Goal: Task Accomplishment & Management: Manage account settings

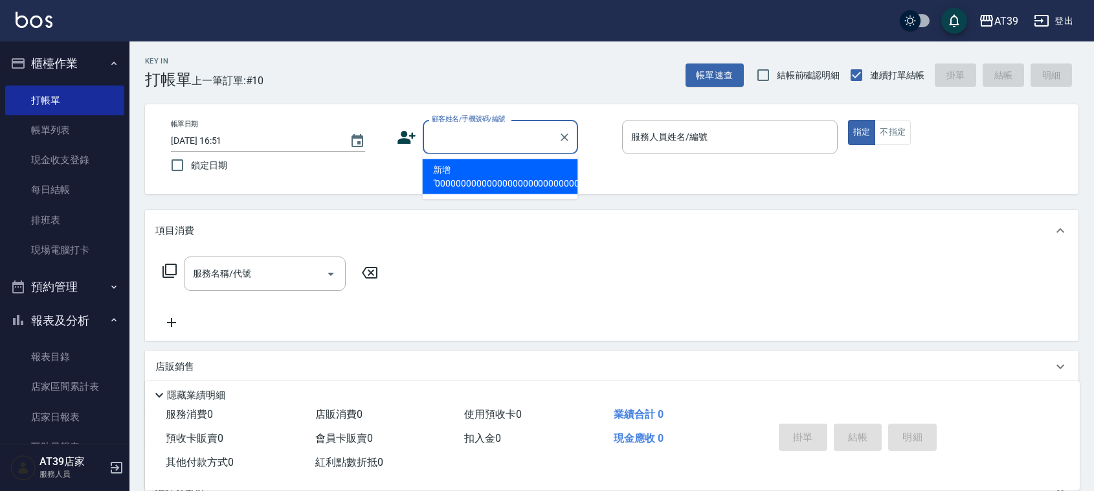
scroll to position [0, 504]
type input "0000000000000000000000000000000000000000000000000000000000000000000000000000000…"
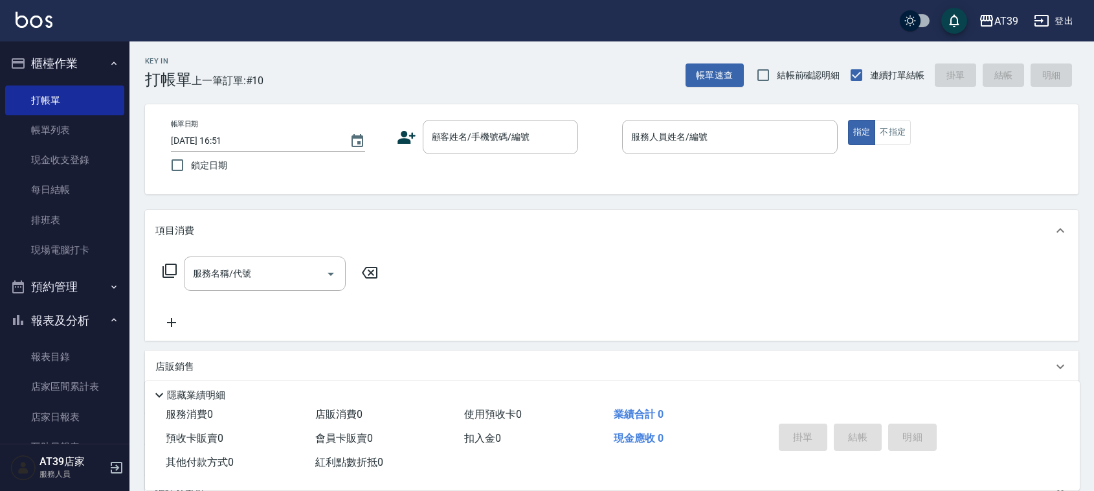
drag, startPoint x: 0, startPoint y: 0, endPoint x: 502, endPoint y: 112, distance: 514.2
click at [502, 112] on div "帳單日期 [DATE] 16:51 鎖定日期 顧客姓名/手機號碼/編號 顧客姓名/手機號碼/編號 服務人員姓名/編號 服務人員姓名/編號 指定 不指定" at bounding box center [612, 149] width 934 height 90
click at [513, 120] on div "顧客姓名/手機號碼/編號" at bounding box center [500, 137] width 155 height 34
click at [487, 144] on input "顧客姓名/手機號碼/編號" at bounding box center [491, 137] width 124 height 23
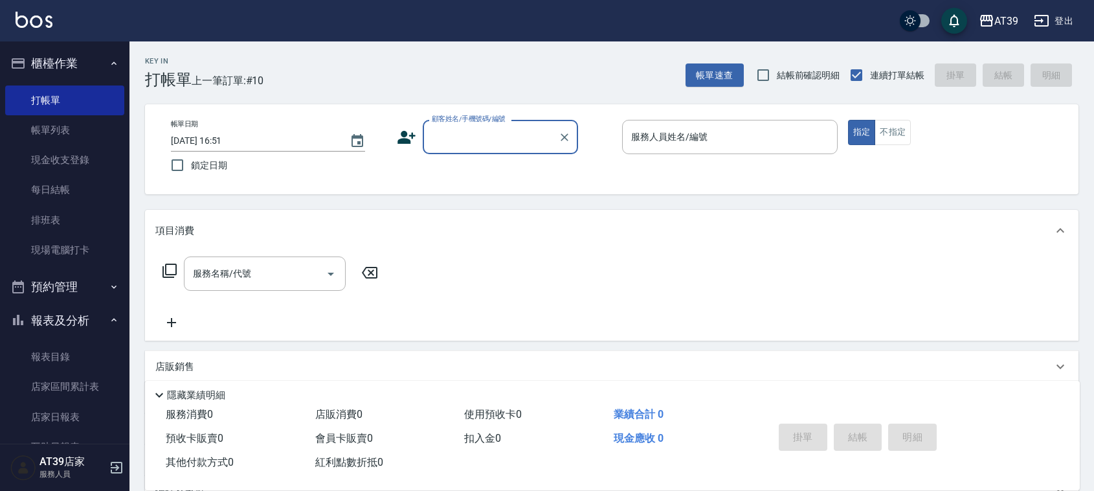
type input "4"
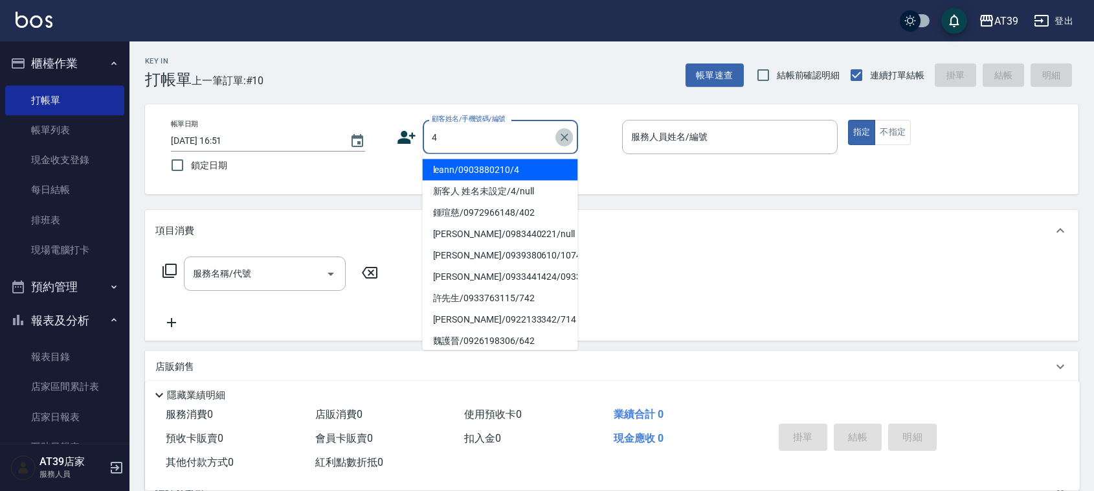
click at [570, 138] on icon "Clear" at bounding box center [564, 137] width 13 height 13
click at [447, 142] on input "顧客姓名/手機號碼/編號" at bounding box center [491, 137] width 124 height 23
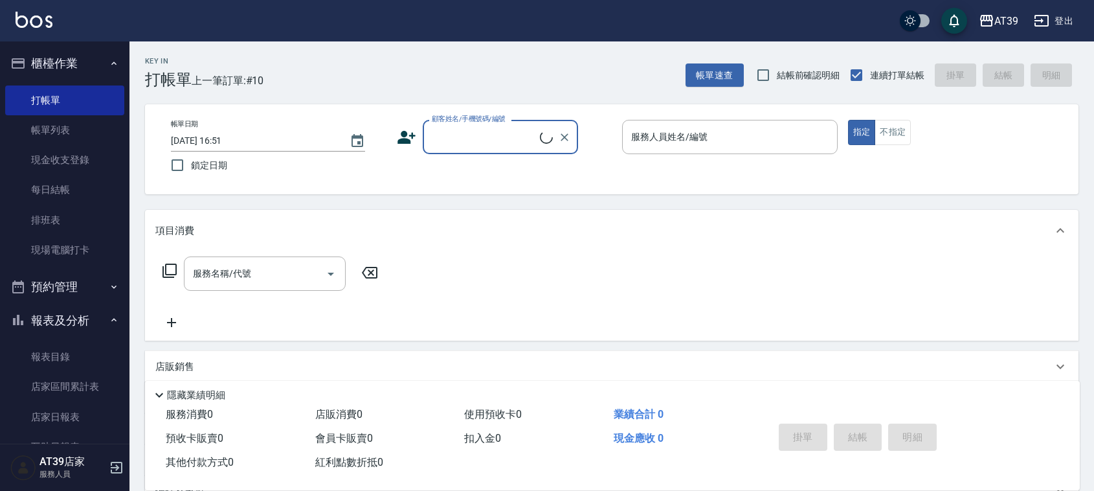
click at [447, 115] on label "顧客姓名/手機號碼/編號" at bounding box center [469, 119] width 74 height 10
click at [447, 126] on input "顧客姓名/手機號碼/編號" at bounding box center [484, 137] width 111 height 23
click at [442, 140] on input "顧客姓名/手機號碼/編號" at bounding box center [491, 137] width 124 height 23
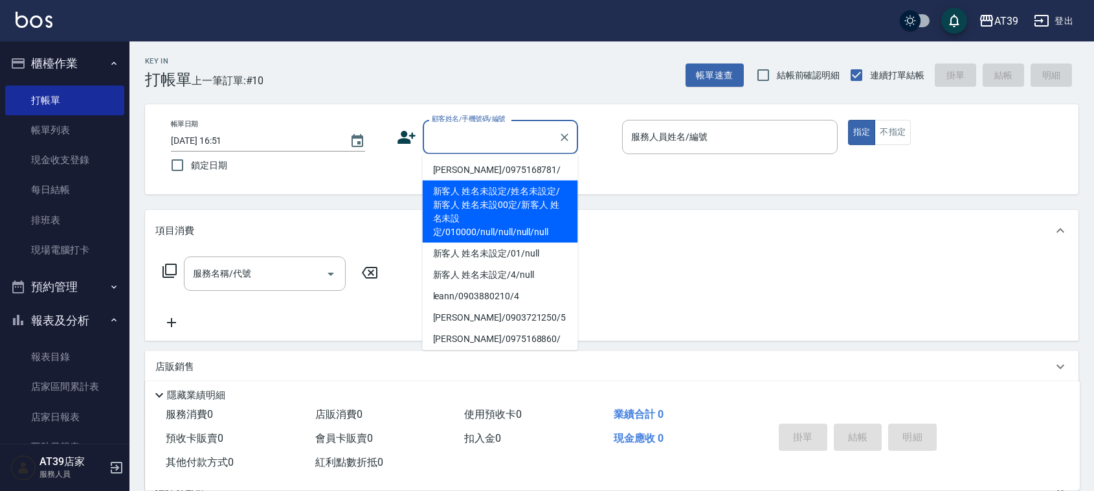
click at [495, 185] on li "新客人 姓名未設定/姓名未設定/新客人 姓名未設00定/新客人 姓名未設定/010000/null/null/null/null" at bounding box center [500, 212] width 155 height 62
type input "新客人 姓名未設定/姓名未設定/新客人 姓名未設00定/新客人 姓名未設定/010000/null/null/null/null"
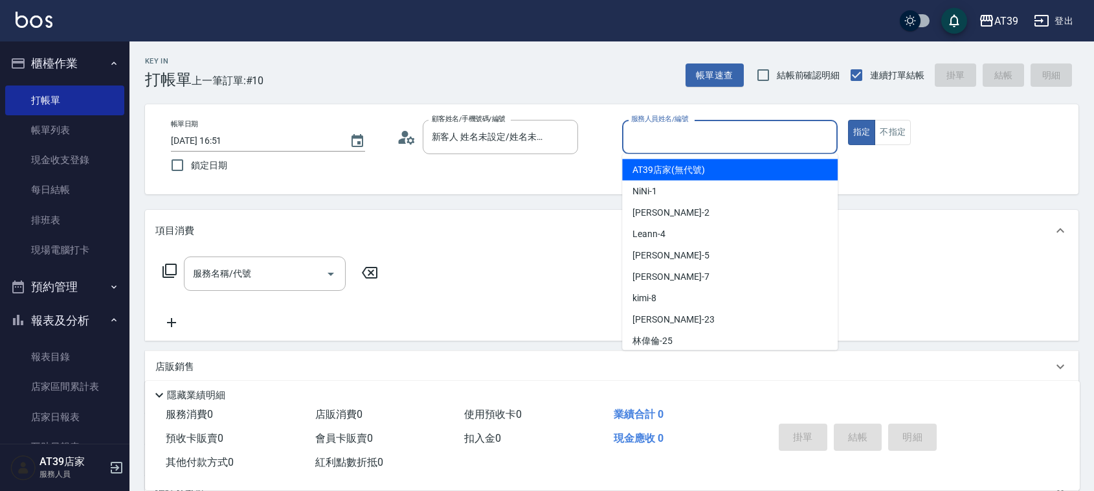
click at [666, 131] on input "服務人員姓名/編號" at bounding box center [730, 137] width 204 height 23
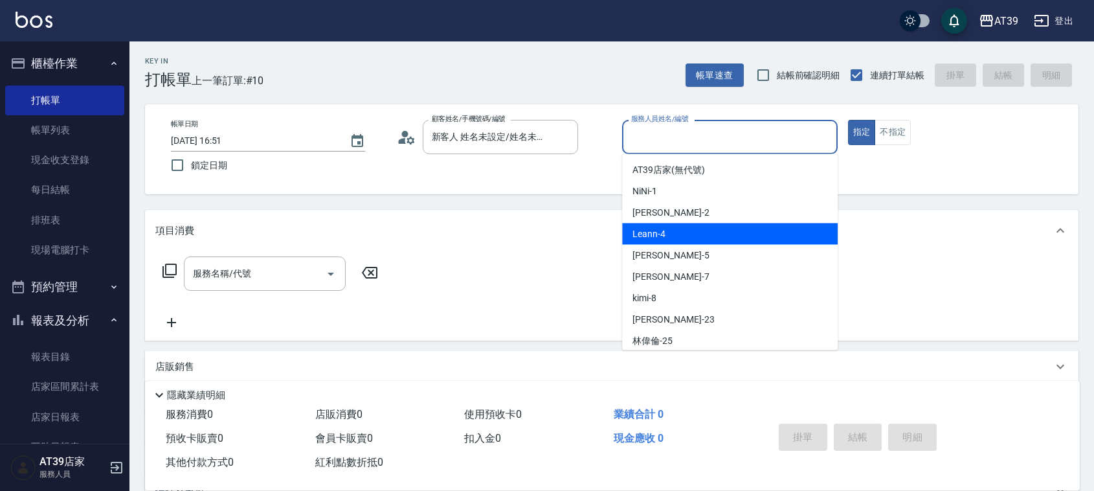
click at [692, 235] on div "Leann -4" at bounding box center [730, 233] width 216 height 21
type input "Leann-4"
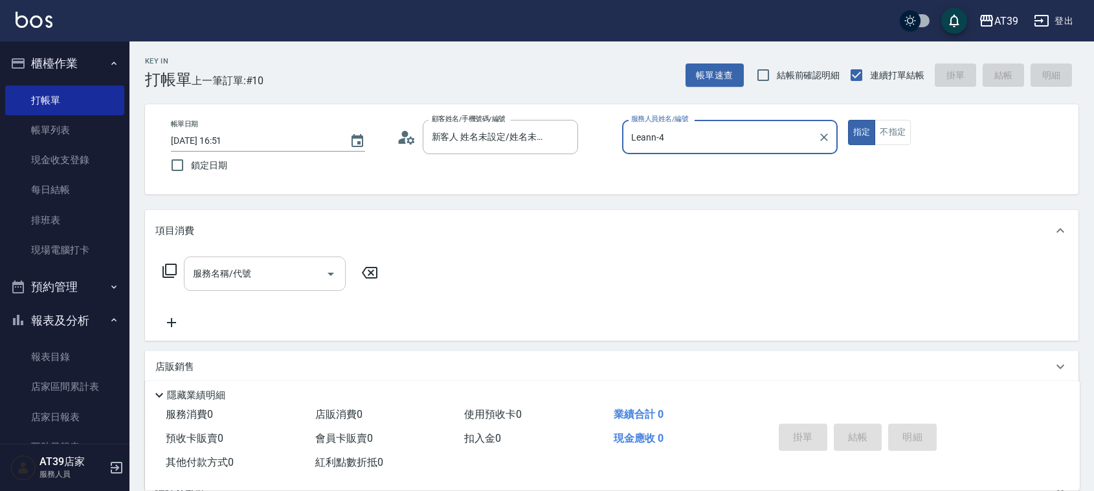
click at [273, 273] on input "服務名稱/代號" at bounding box center [255, 273] width 131 height 23
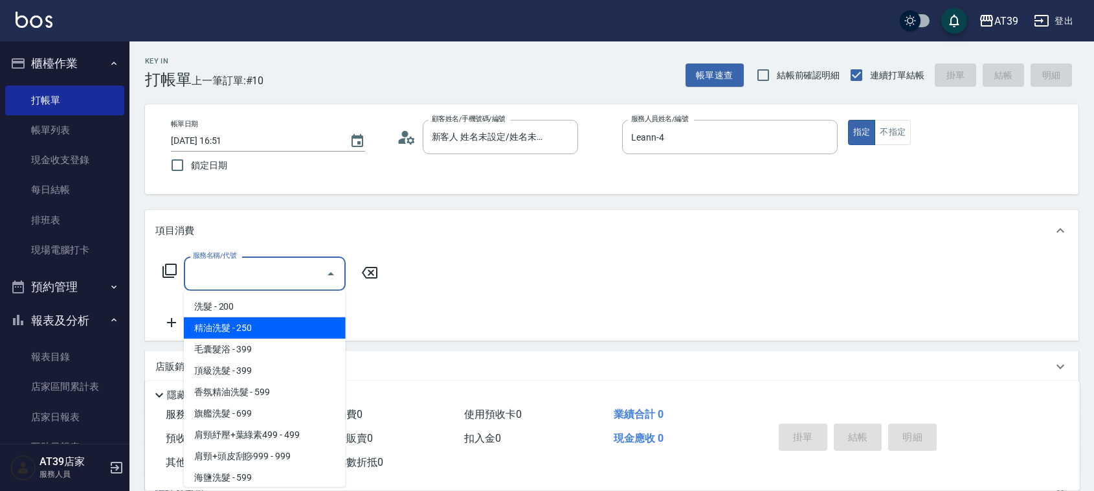
drag, startPoint x: 181, startPoint y: 265, endPoint x: 173, endPoint y: 267, distance: 8.6
click at [180, 265] on div "服務名稱/代號 服務名稱/代號" at bounding box center [270, 273] width 231 height 34
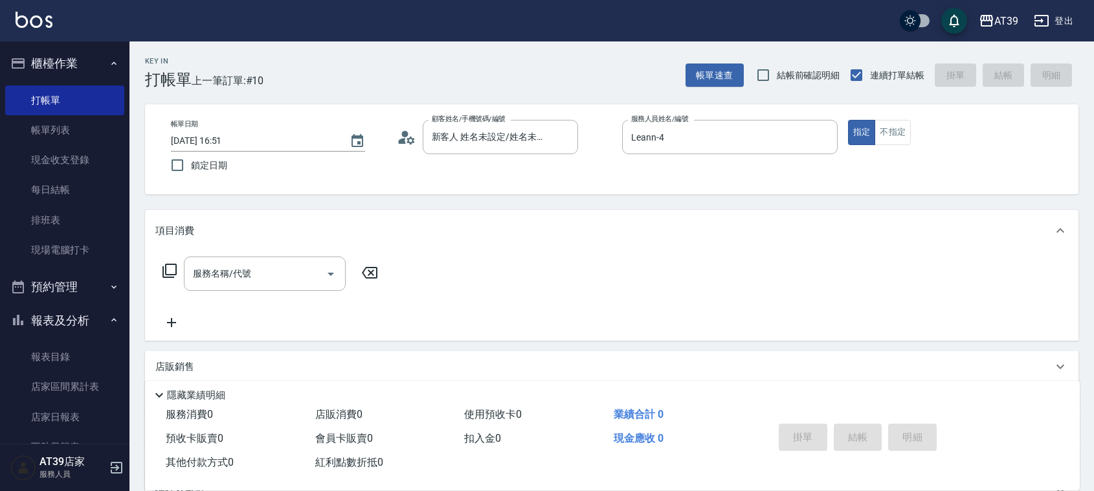
click at [172, 269] on icon at bounding box center [170, 271] width 16 height 16
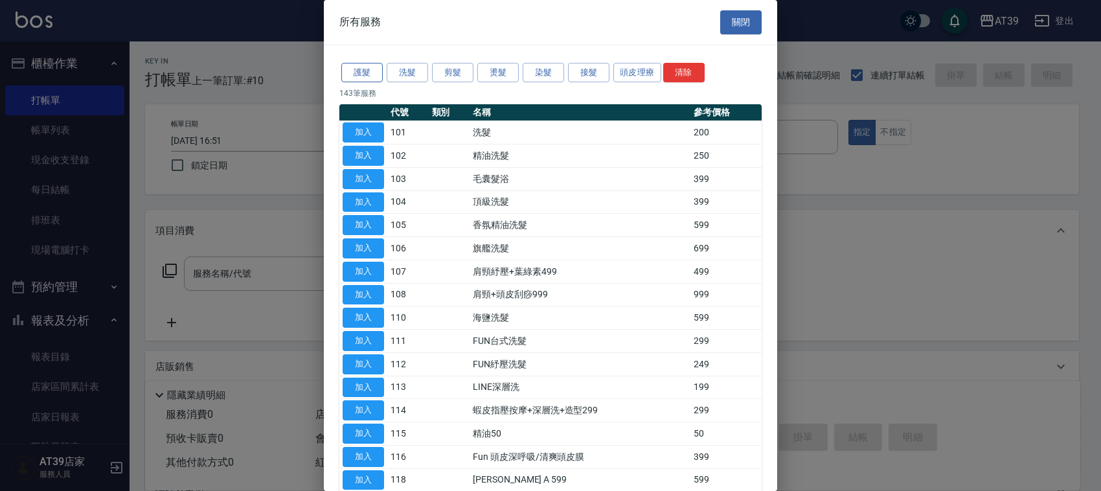
click at [361, 71] on button "護髮" at bounding box center [361, 73] width 41 height 20
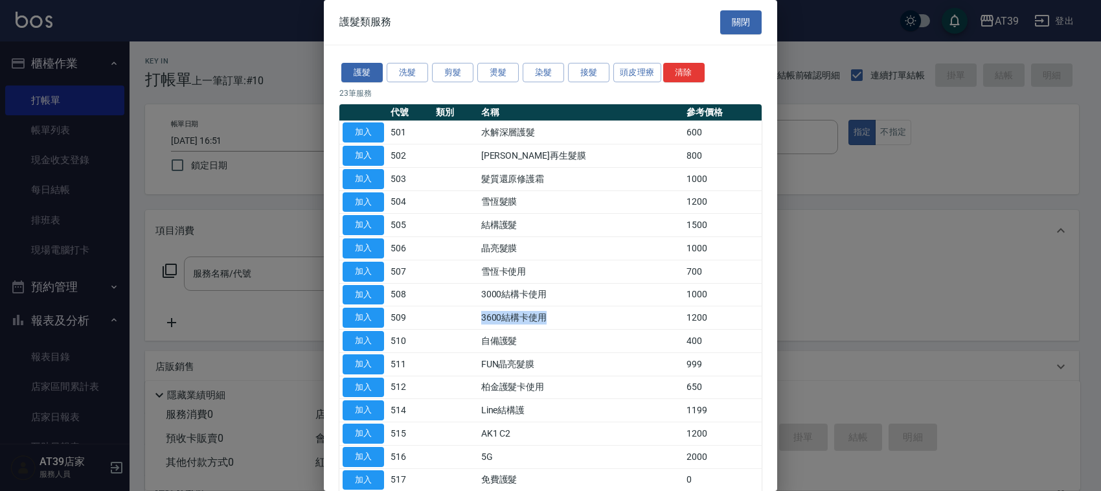
drag, startPoint x: 457, startPoint y: 319, endPoint x: 550, endPoint y: 322, distance: 93.9
click at [550, 322] on tr "加入 509 3600結構卡使用 1200" at bounding box center [550, 317] width 422 height 23
click at [550, 322] on td "3600結構卡使用" at bounding box center [580, 317] width 205 height 23
drag, startPoint x: 550, startPoint y: 322, endPoint x: 386, endPoint y: 321, distance: 164.5
click at [386, 321] on tr "加入 509 3600結構卡使用 1200" at bounding box center [550, 317] width 422 height 23
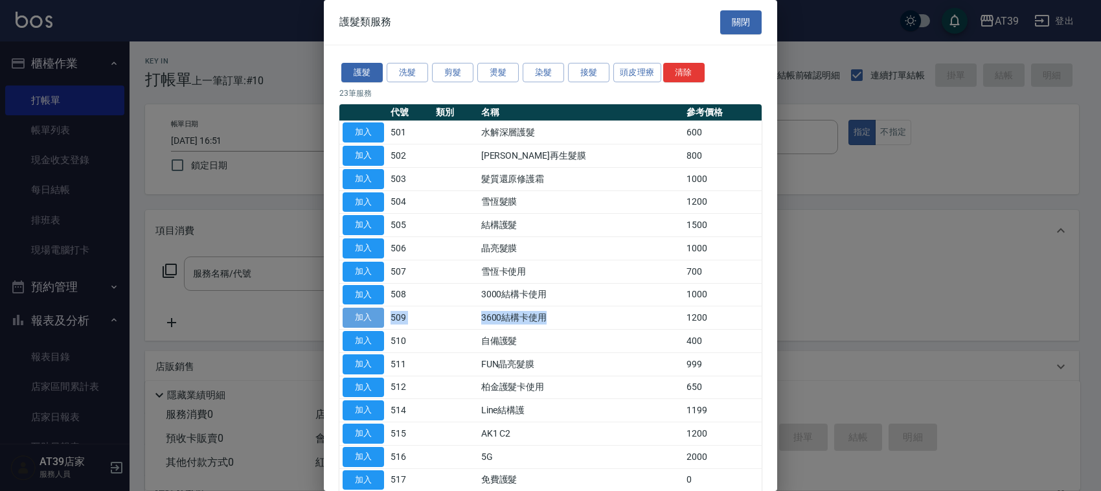
click at [380, 312] on button "加入" at bounding box center [363, 318] width 41 height 20
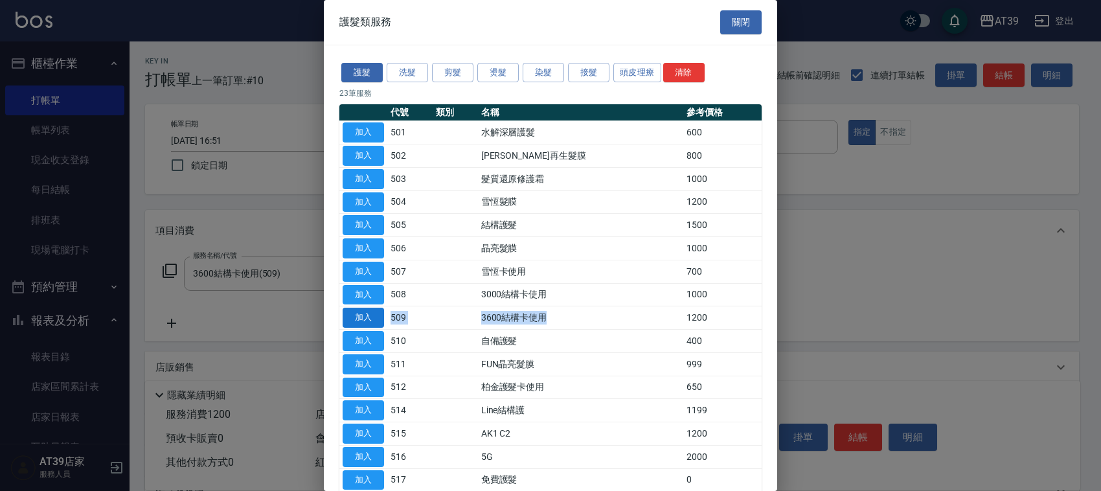
type input "3600結構卡使用(509)"
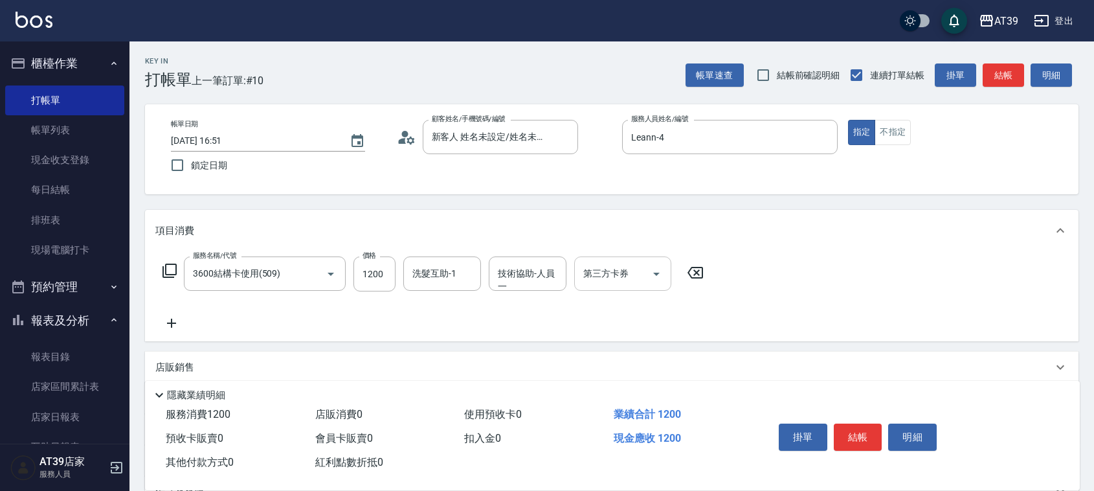
click at [581, 272] on input "第三方卡券" at bounding box center [613, 273] width 66 height 23
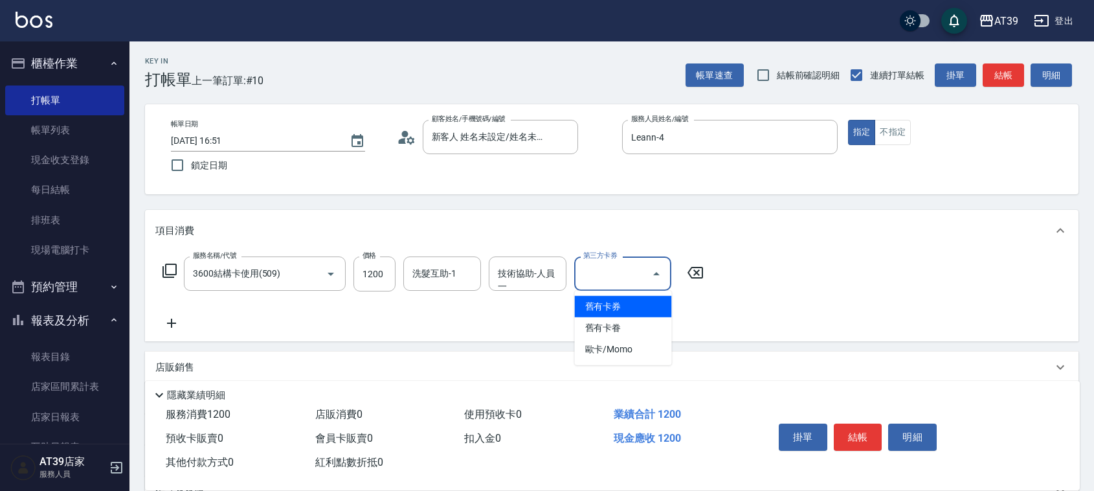
click at [597, 309] on span "舊有卡券" at bounding box center [623, 306] width 97 height 21
type input "舊有卡券"
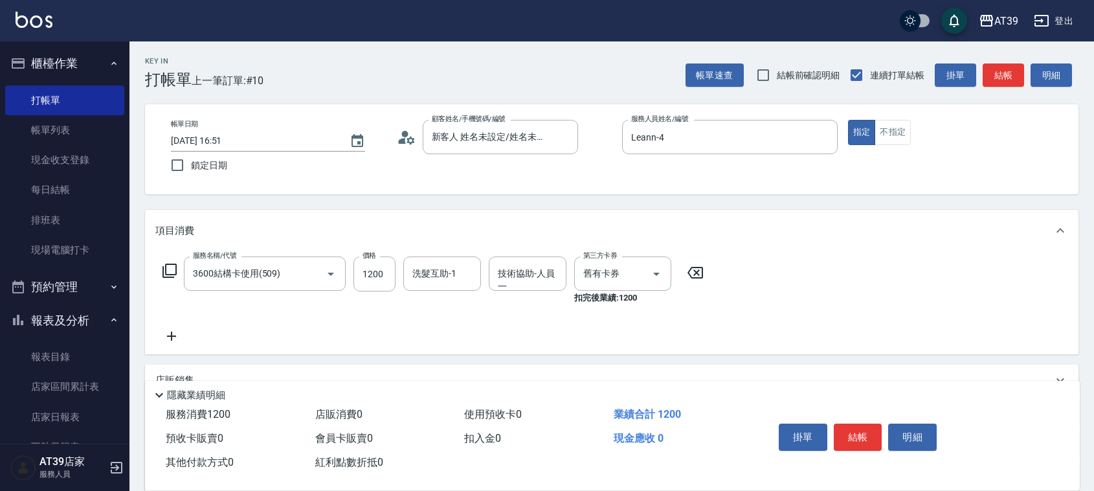
click at [173, 339] on icon at bounding box center [171, 336] width 32 height 16
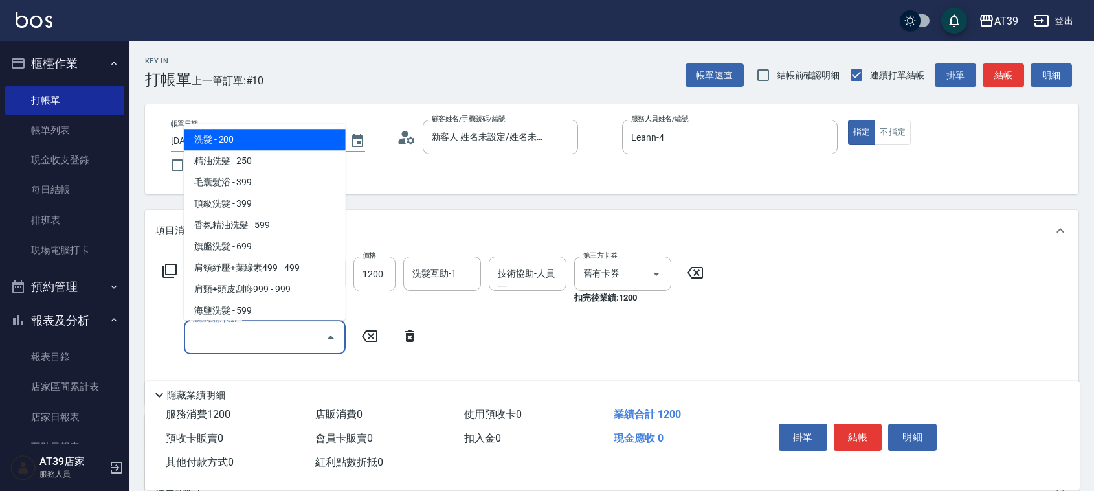
click at [212, 332] on input "服務名稱/代號" at bounding box center [255, 337] width 131 height 23
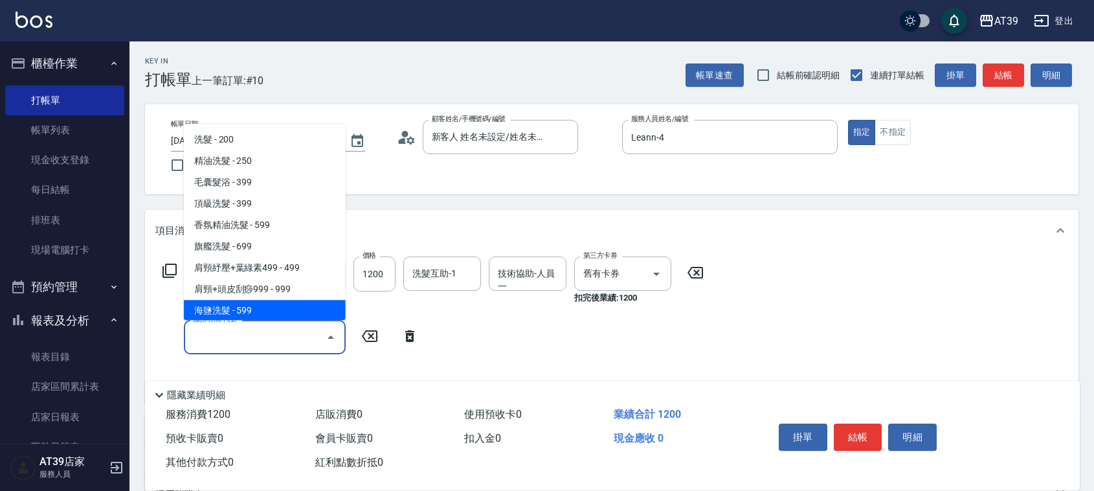
click at [258, 308] on span "海鹽洗髮 - 599" at bounding box center [265, 310] width 162 height 21
type input "海鹽洗髮(110)"
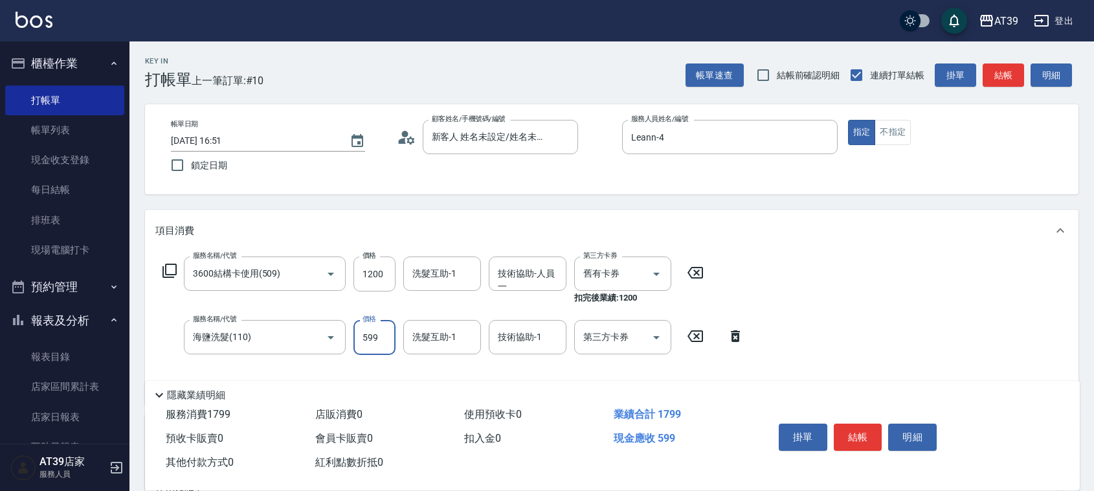
click at [364, 339] on input "599" at bounding box center [375, 337] width 42 height 35
type input "900"
click at [421, 341] on div "洗髮互助-1 洗髮互助-1" at bounding box center [442, 337] width 78 height 34
type input "饅頭-87"
click at [273, 337] on input "海鹽洗髮(110)" at bounding box center [247, 337] width 114 height 23
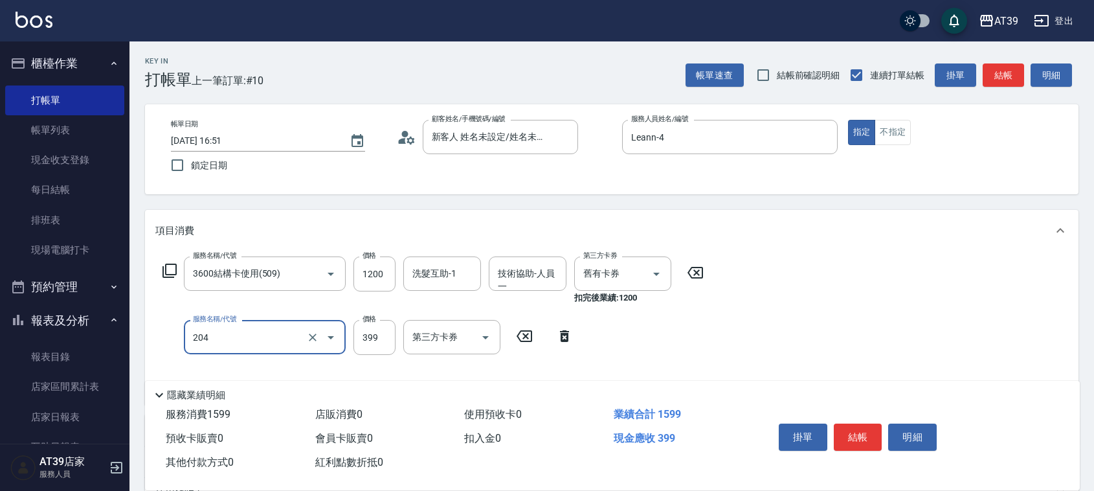
type input "A級洗+剪(204)"
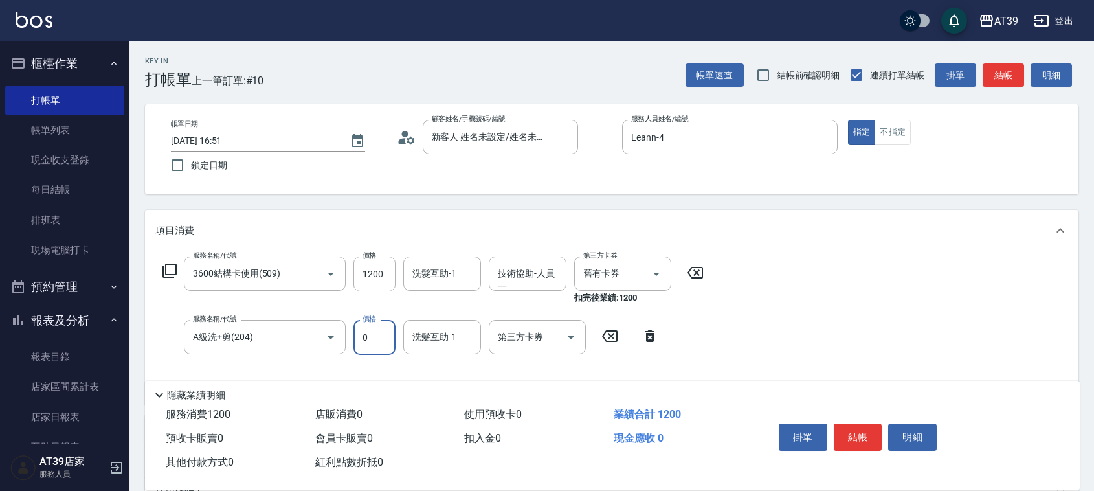
click at [384, 330] on input "0" at bounding box center [375, 337] width 42 height 35
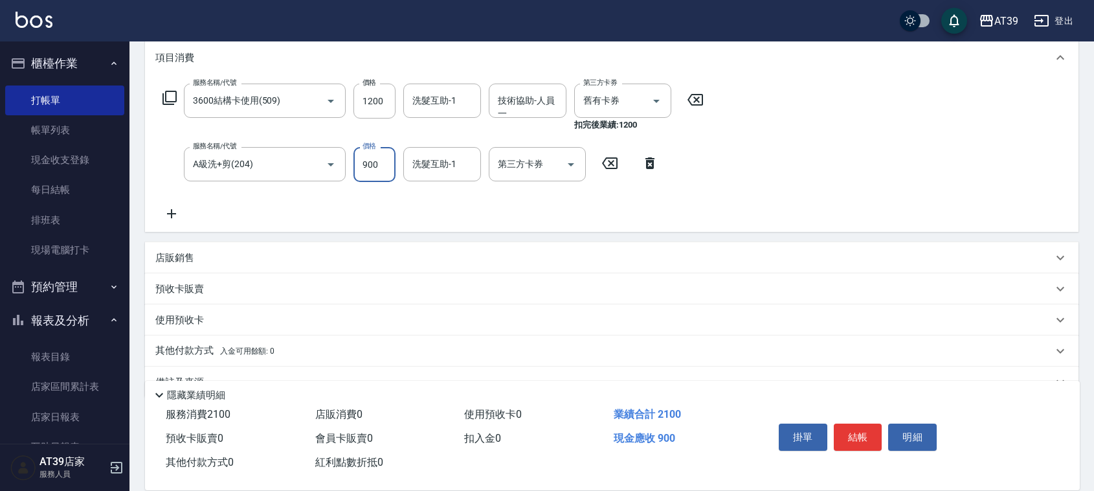
scroll to position [203, 0]
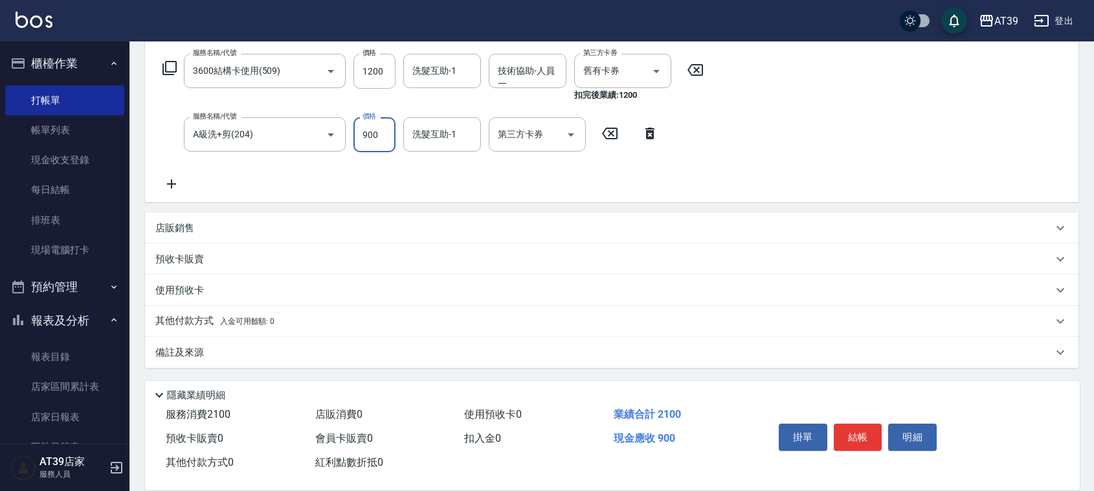
type input "900"
click at [159, 227] on p "店販銷售" at bounding box center [174, 228] width 39 height 14
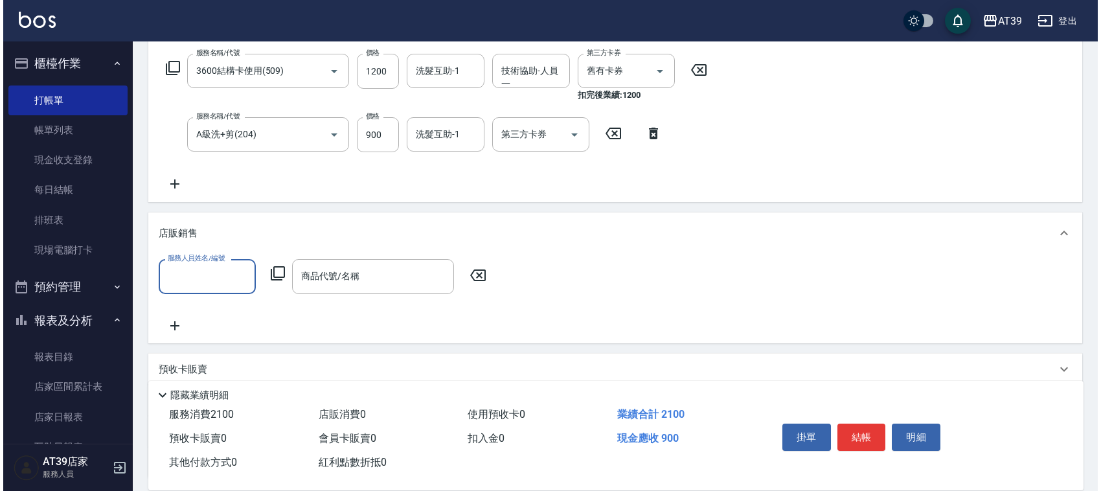
scroll to position [0, 0]
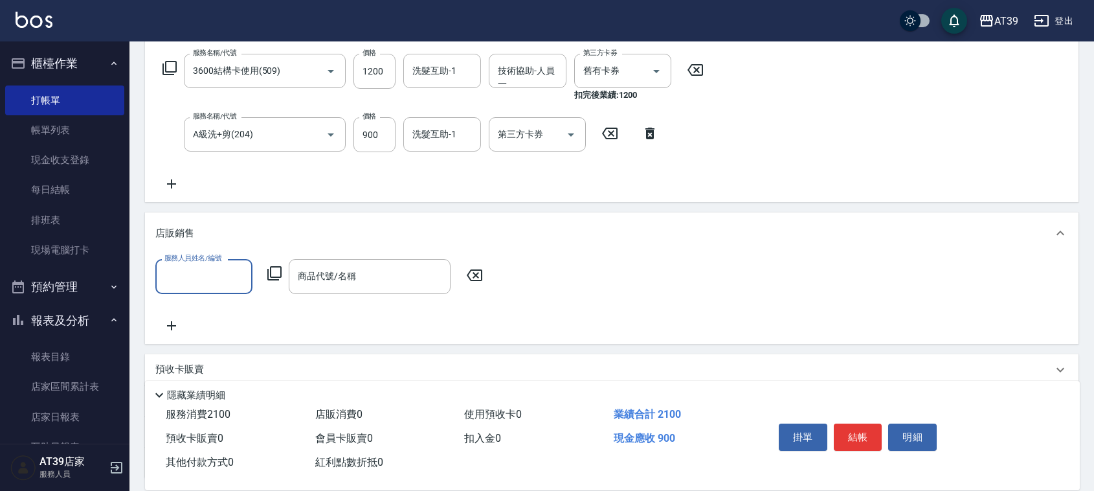
click at [190, 263] on div "服務人員姓名/編號" at bounding box center [203, 276] width 97 height 34
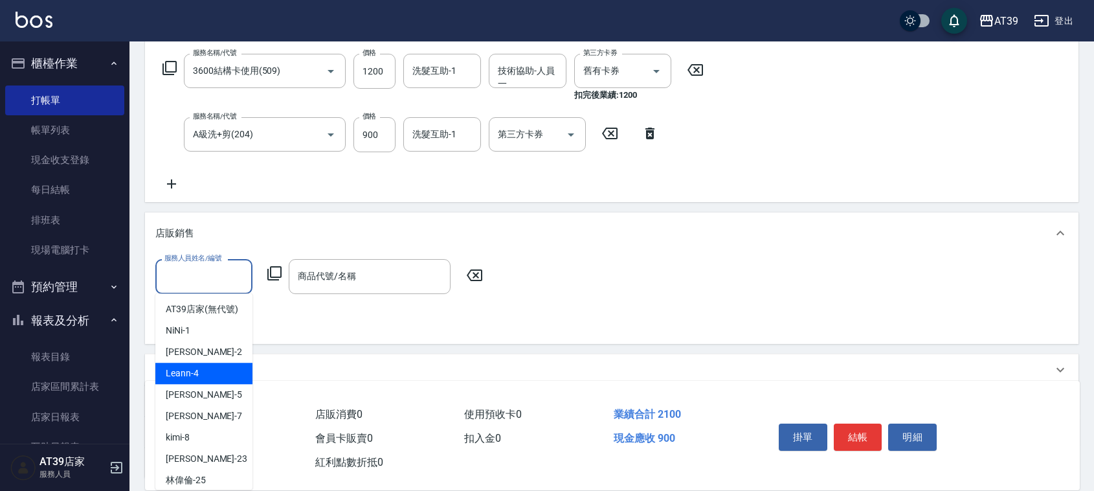
drag, startPoint x: 218, startPoint y: 390, endPoint x: 224, endPoint y: 354, distance: 37.5
click at [217, 384] on div "Leann -4" at bounding box center [203, 373] width 97 height 21
type input "Leann-4"
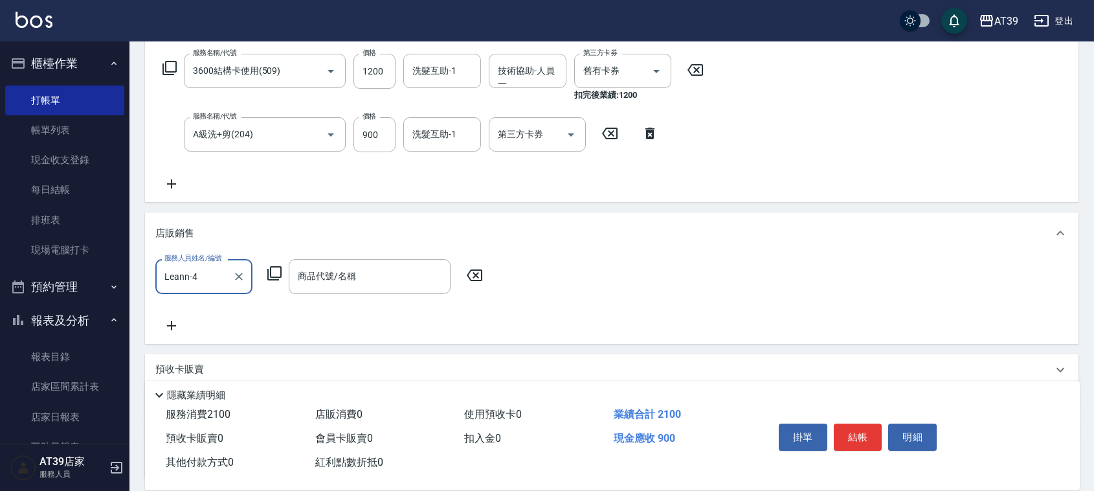
click at [269, 280] on icon at bounding box center [275, 273] width 16 height 16
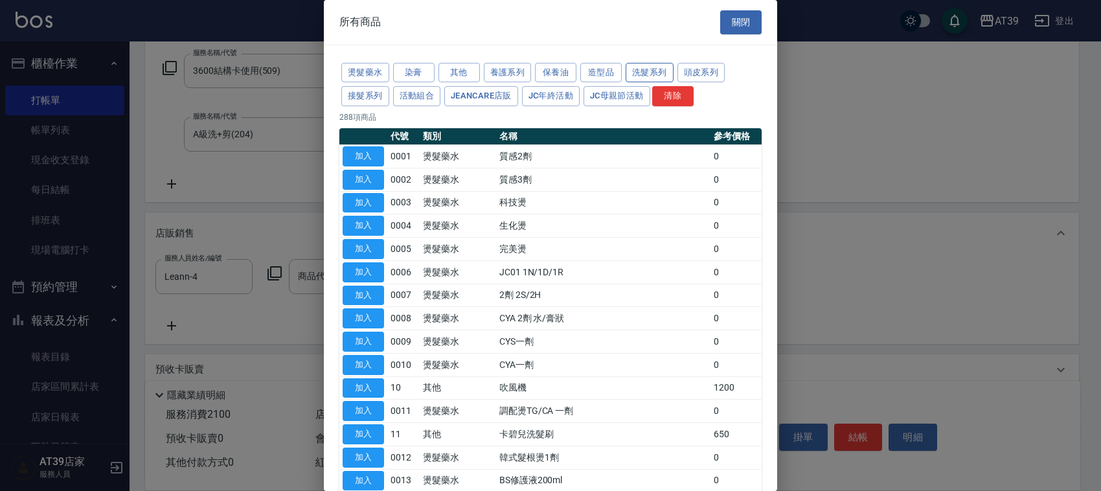
click at [635, 65] on button "洗髮系列" at bounding box center [650, 73] width 48 height 20
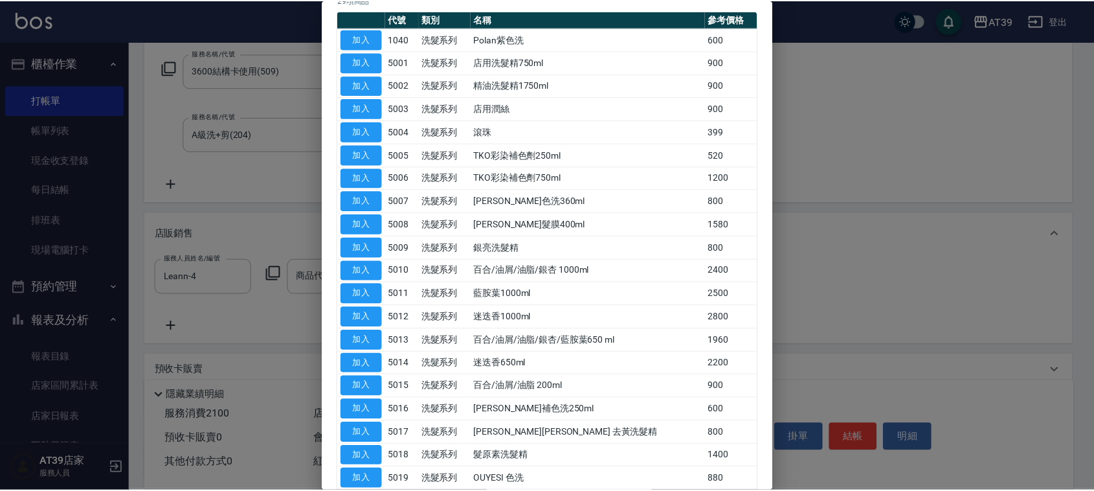
scroll to position [81, 0]
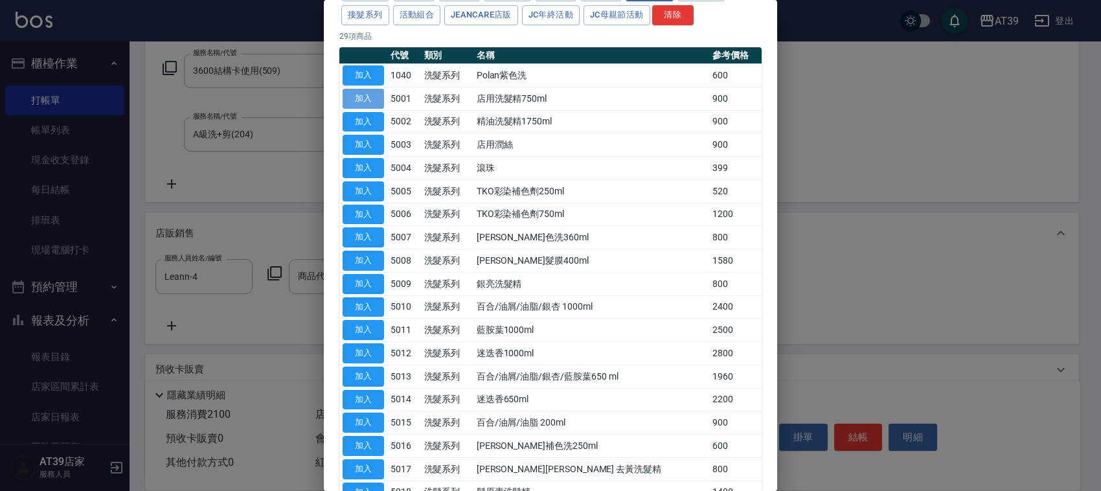
click at [356, 107] on button "加入" at bounding box center [363, 99] width 41 height 20
type input "店用洗髮精750ml"
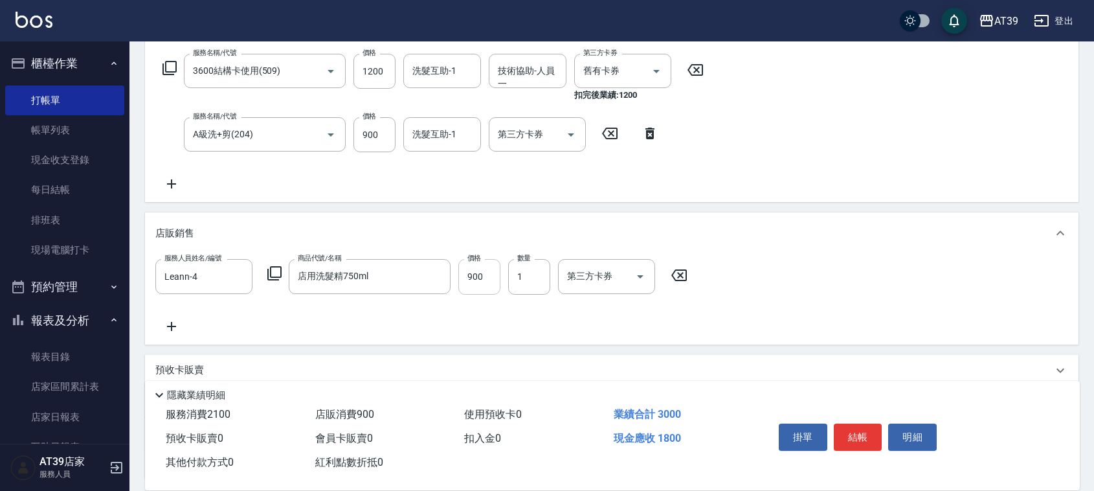
click at [477, 292] on input "900" at bounding box center [479, 276] width 42 height 35
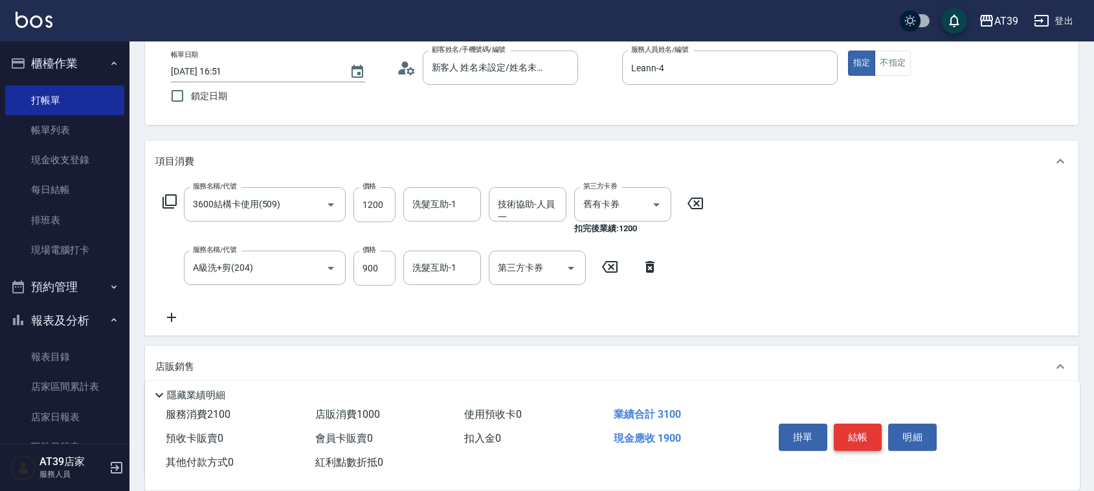
scroll to position [41, 0]
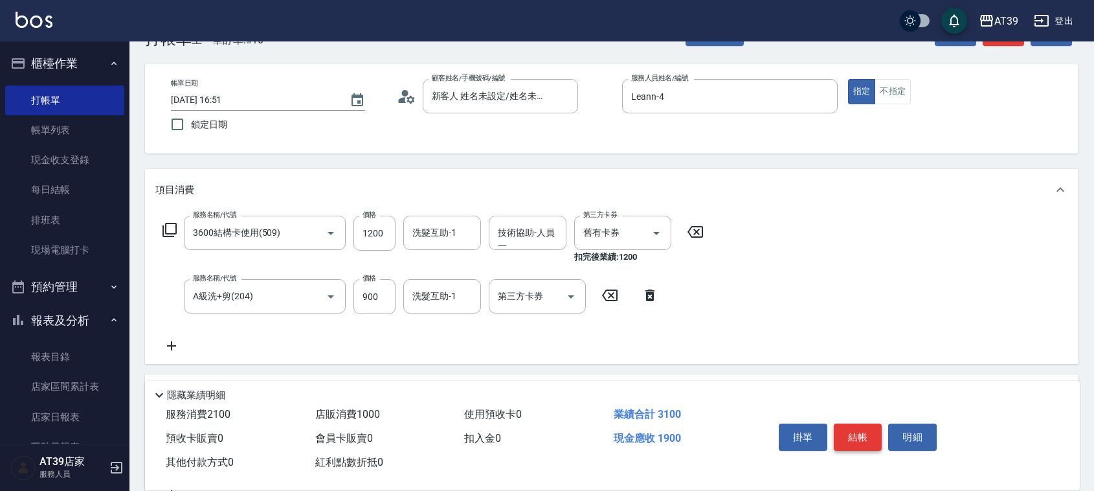
type input "1000"
click at [856, 440] on button "結帳" at bounding box center [858, 436] width 49 height 27
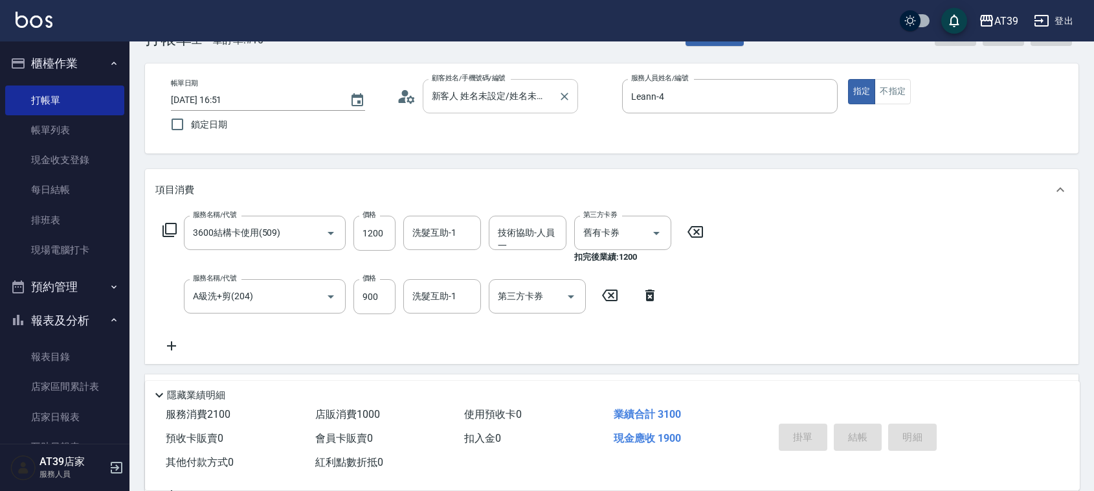
type input "[DATE] 18:11"
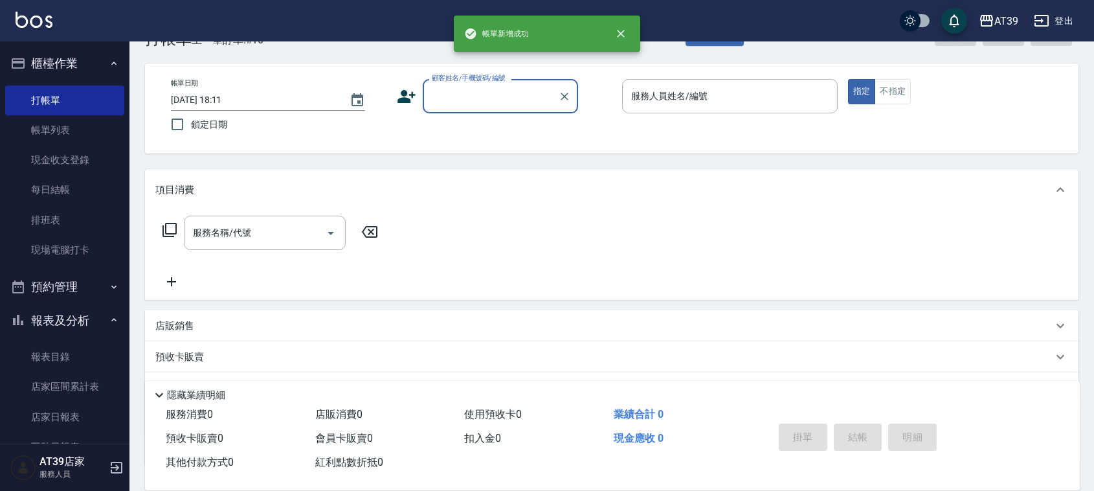
scroll to position [0, 0]
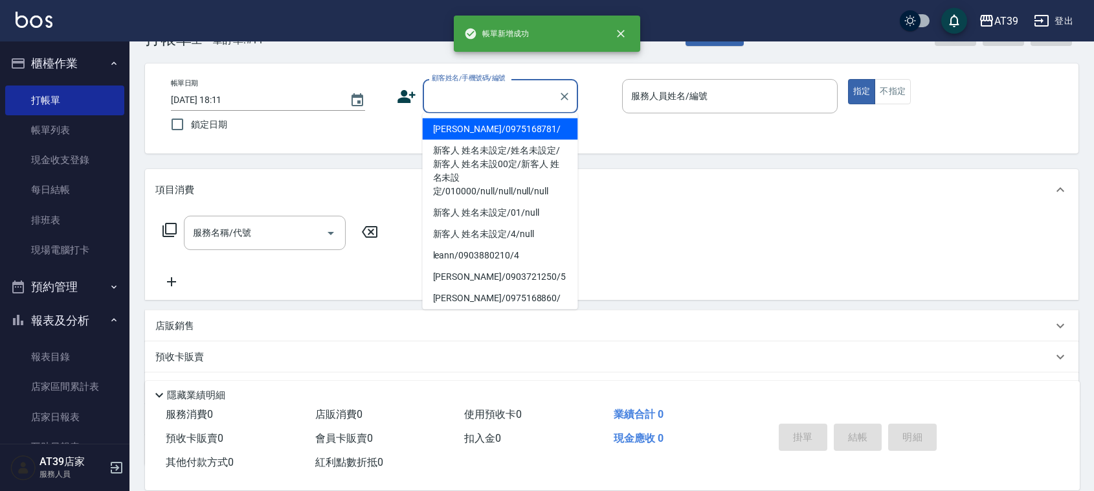
click at [461, 94] on input "顧客姓名/手機號碼/編號" at bounding box center [491, 96] width 124 height 23
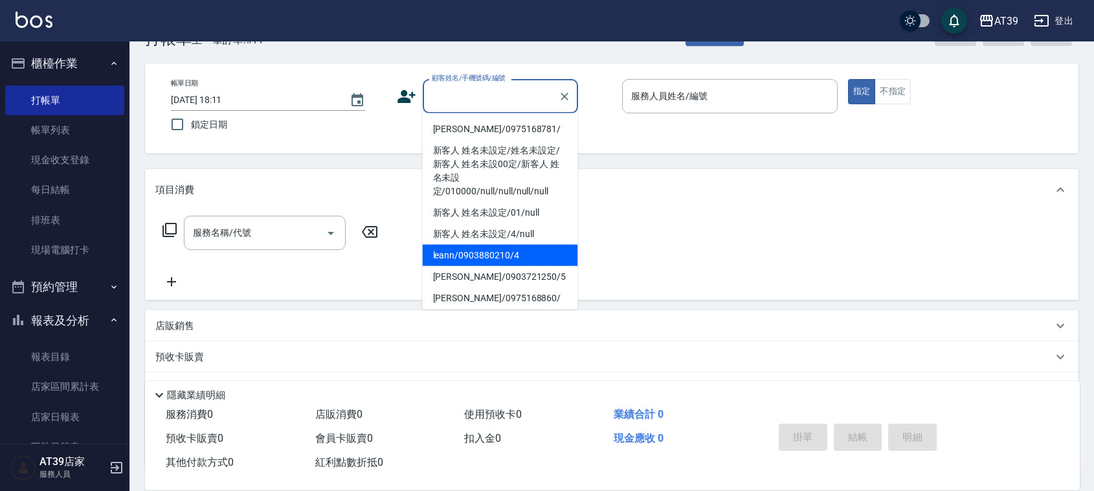
click at [492, 247] on li "leann/0903880210/4" at bounding box center [500, 255] width 155 height 21
type input "leann/0903880210/4"
type input "Leann-4"
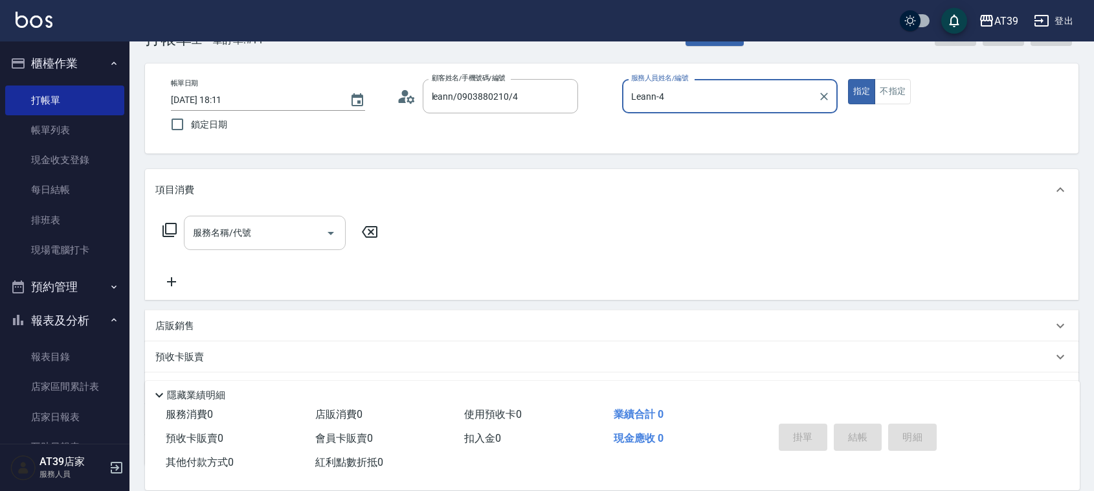
click at [238, 240] on input "服務名稱/代號" at bounding box center [255, 232] width 131 height 23
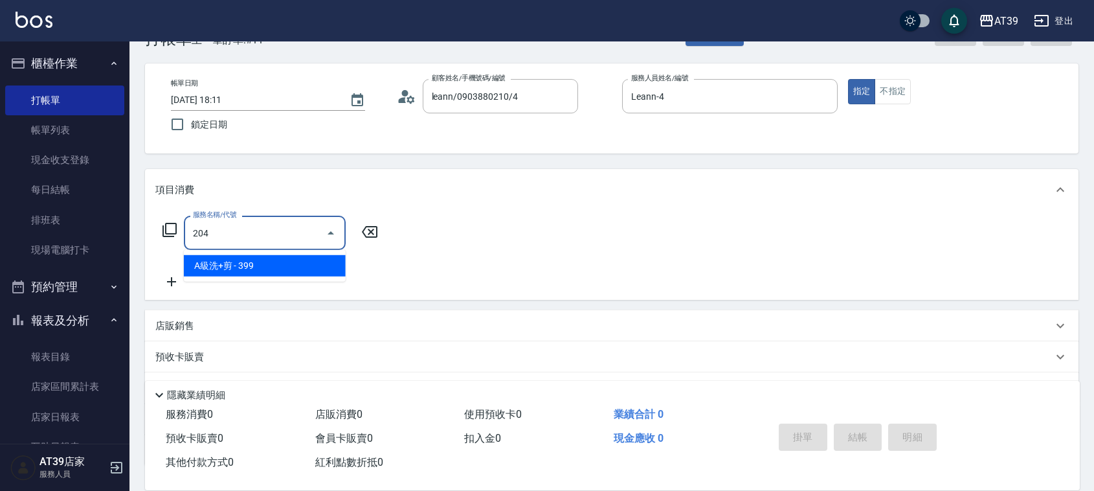
click at [227, 230] on input "204" at bounding box center [255, 232] width 131 height 23
click at [224, 232] on input "204" at bounding box center [255, 232] width 131 height 23
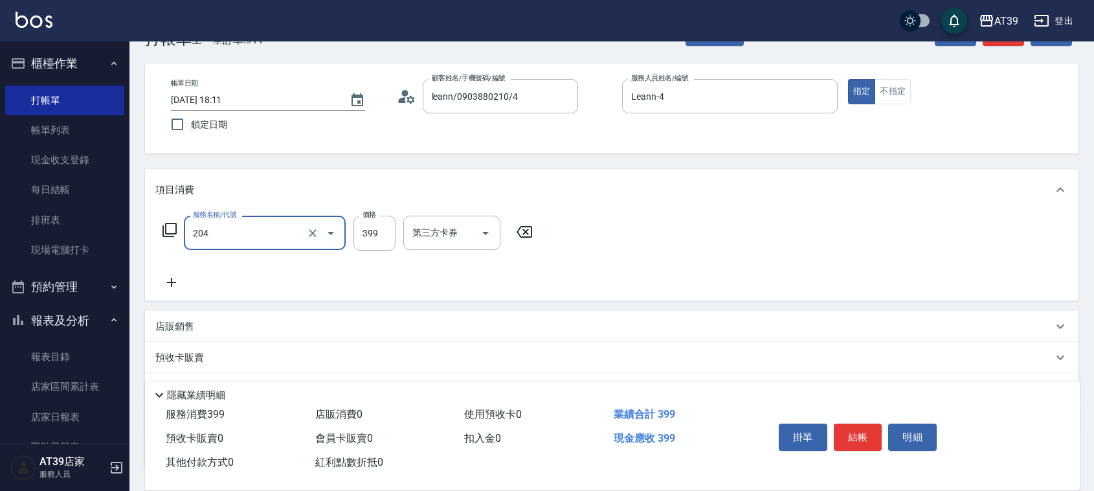
type input "A級洗+剪(204)"
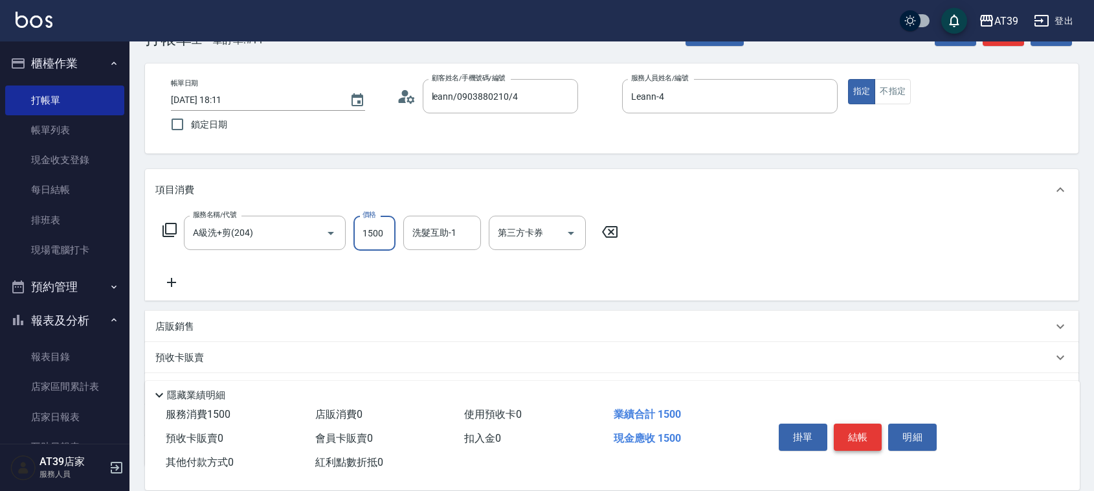
type input "1500"
click at [852, 433] on button "結帳" at bounding box center [858, 436] width 49 height 27
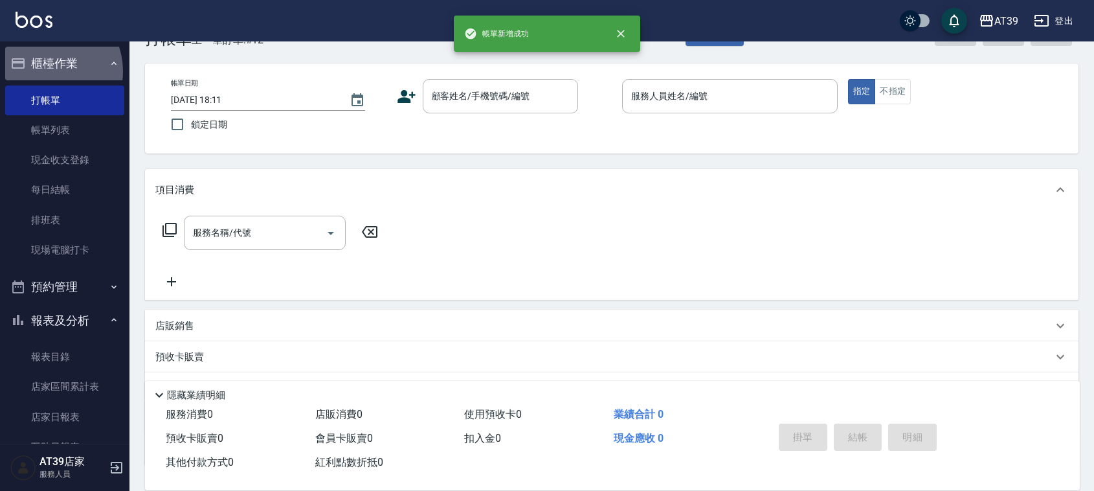
click at [46, 71] on button "櫃檯作業" at bounding box center [64, 64] width 119 height 34
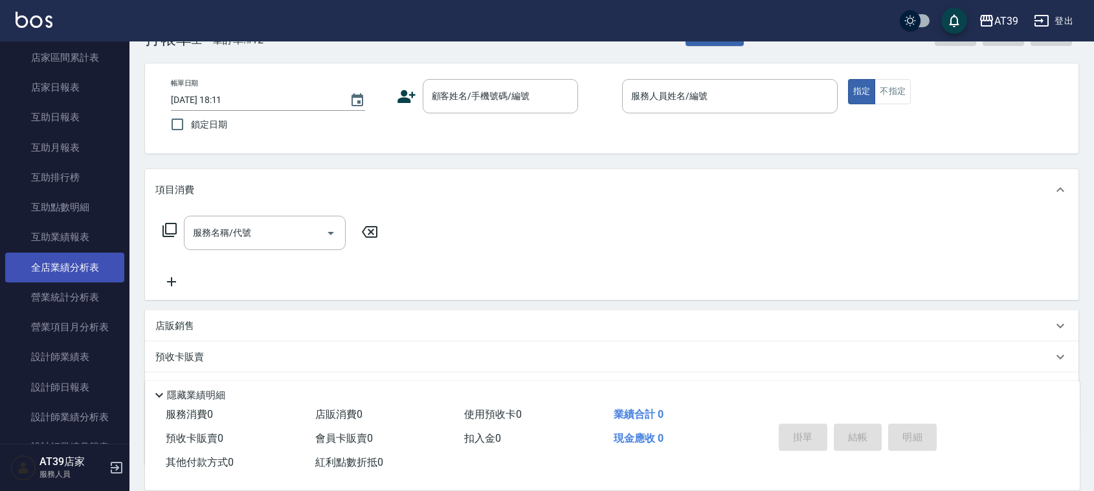
scroll to position [243, 0]
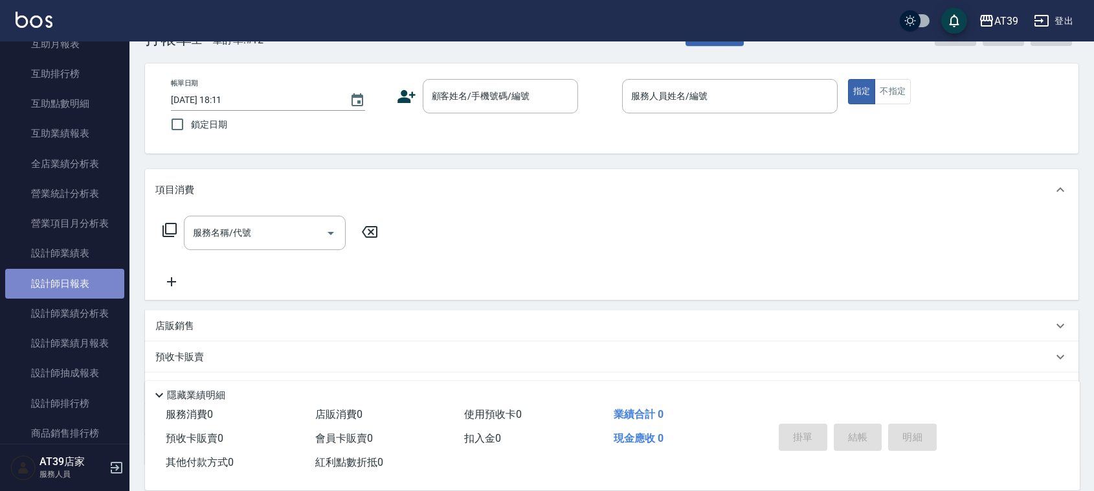
click at [105, 285] on link "設計師日報表" at bounding box center [64, 284] width 119 height 30
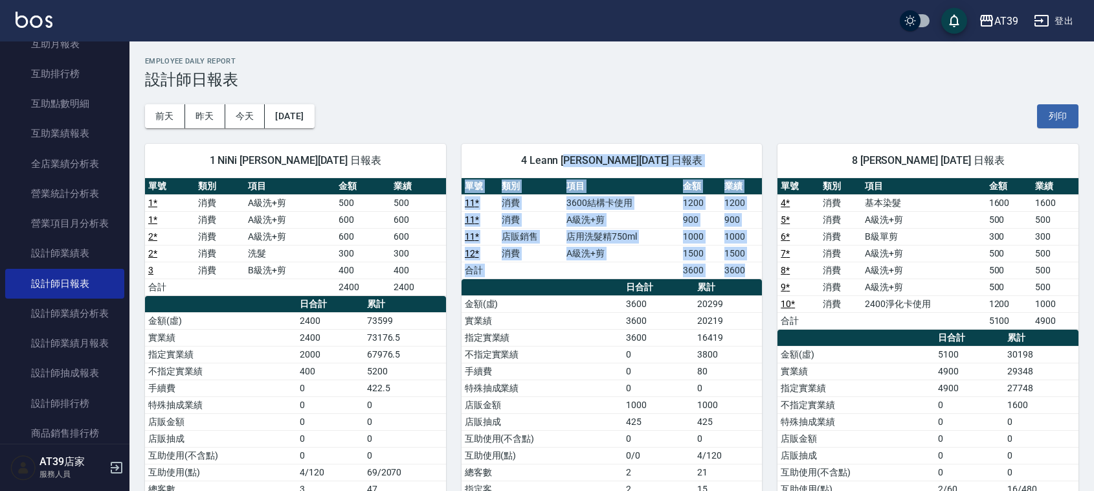
drag, startPoint x: 603, startPoint y: 295, endPoint x: 583, endPoint y: 163, distance: 133.1
click at [583, 163] on div "4 Leann [PERSON_NAME][DATE] 日報表 單號 類別 項目 金額 業績 11 * 消費 3600結構卡使用 1200 1200 11 *…" at bounding box center [612, 362] width 301 height 437
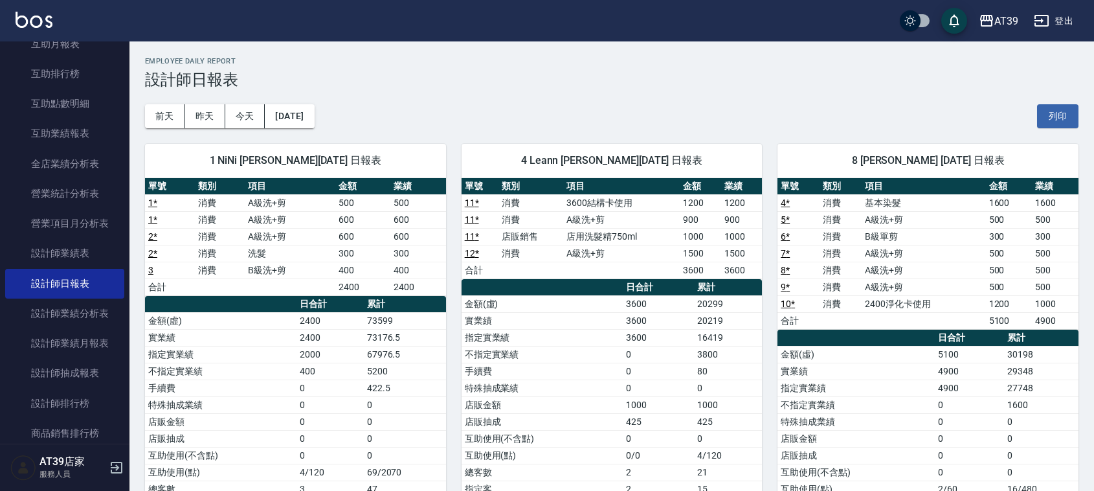
click at [573, 154] on span "4 Leann [PERSON_NAME][DATE] 日報表" at bounding box center [612, 160] width 270 height 13
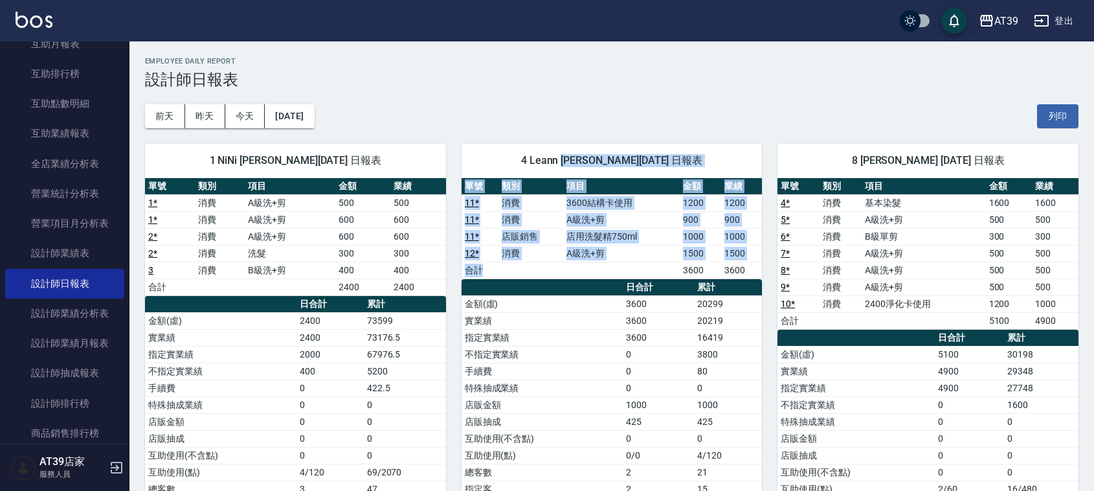
drag, startPoint x: 573, startPoint y: 154, endPoint x: 616, endPoint y: 274, distance: 127.4
click at [616, 274] on div "4 Leann [PERSON_NAME][DATE] 日報表 單號 類別 項目 金額 業績 11 * 消費 3600結構卡使用 1200 1200 11 *…" at bounding box center [612, 362] width 301 height 437
click at [616, 274] on td "a dense table" at bounding box center [621, 270] width 117 height 17
drag, startPoint x: 616, startPoint y: 274, endPoint x: 526, endPoint y: 160, distance: 145.2
click at [526, 160] on div "4 Leann [PERSON_NAME][DATE] 日報表 單號 類別 項目 金額 業績 11 * 消費 3600結構卡使用 1200 1200 11 *…" at bounding box center [612, 362] width 301 height 437
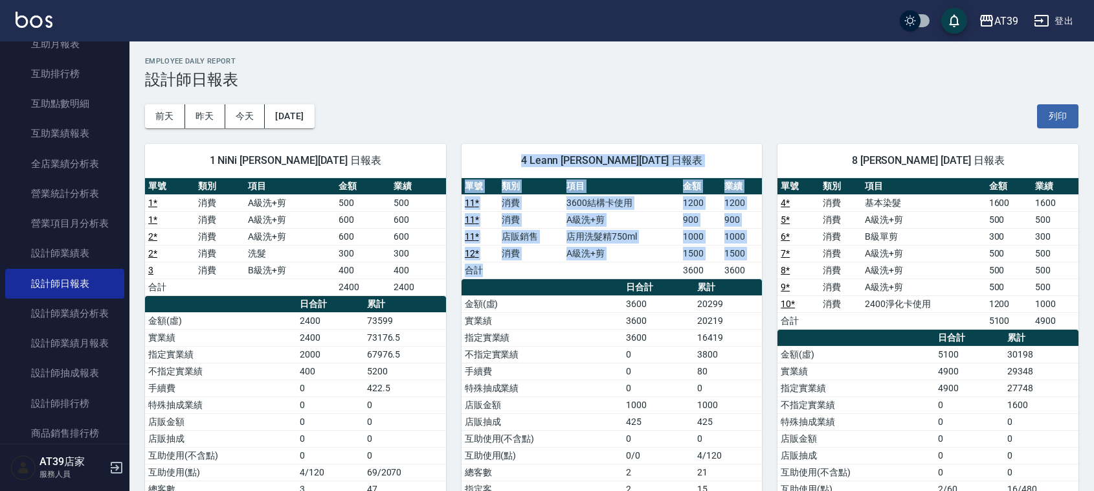
click at [526, 160] on span "4 Leann [PERSON_NAME][DATE] 日報表" at bounding box center [612, 160] width 270 height 13
drag, startPoint x: 526, startPoint y: 160, endPoint x: 598, endPoint y: 299, distance: 155.8
click at [598, 299] on div "4 Leann [PERSON_NAME][DATE] 日報表 單號 類別 項目 金額 業績 11 * 消費 3600結構卡使用 1200 1200 11 *…" at bounding box center [612, 362] width 301 height 437
click at [598, 299] on td "金額(虛)" at bounding box center [542, 303] width 161 height 17
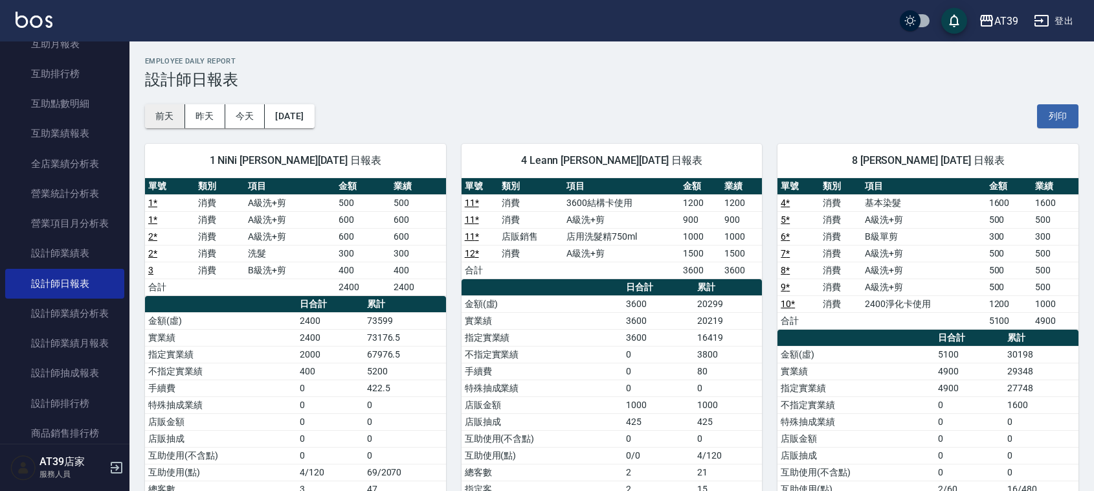
click at [168, 118] on button "前天" at bounding box center [165, 116] width 40 height 24
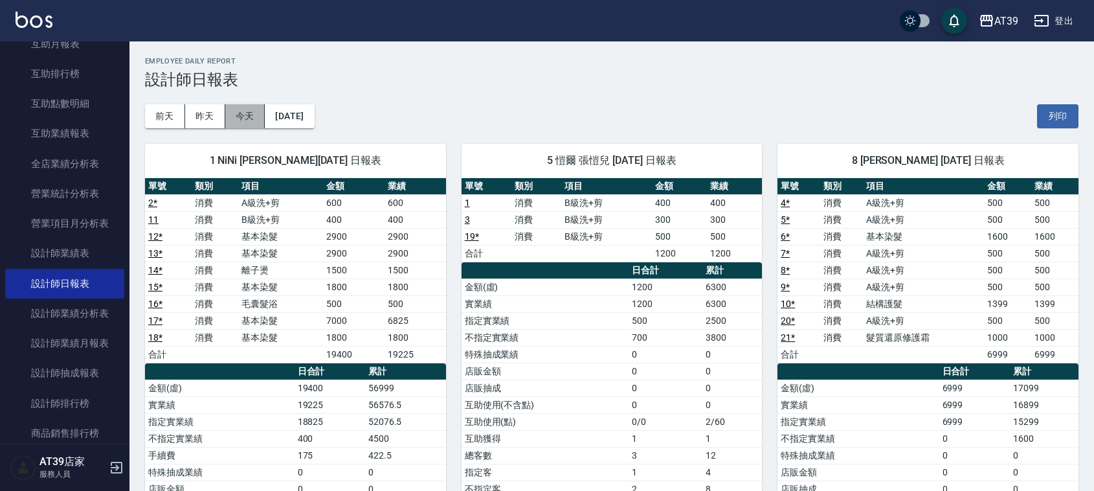
click at [253, 107] on button "今天" at bounding box center [245, 116] width 40 height 24
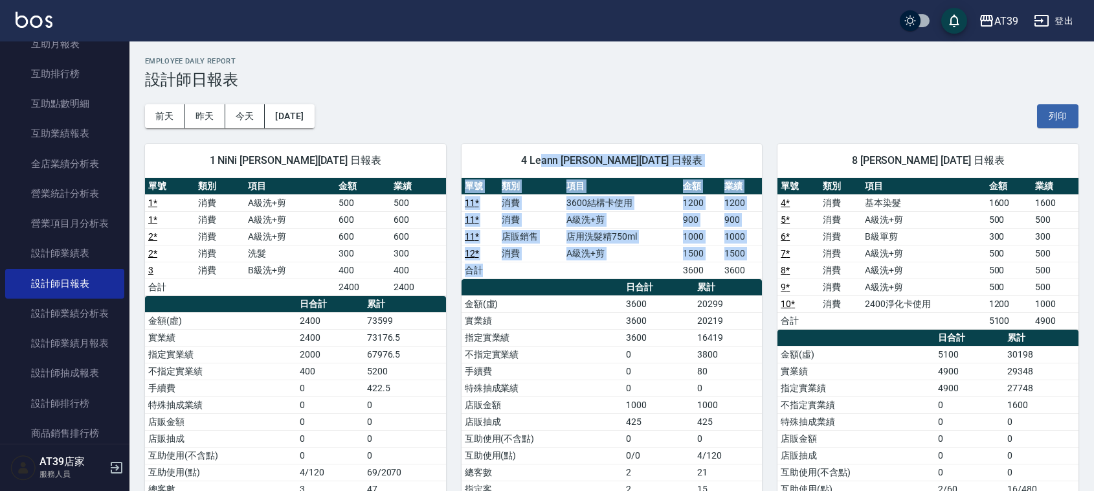
drag, startPoint x: 568, startPoint y: 274, endPoint x: 552, endPoint y: 154, distance: 120.9
click at [552, 154] on div "4 Leann [PERSON_NAME][DATE] 日報表 單號 類別 項目 金額 業績 11 * 消費 3600結構卡使用 1200 1200 11 *…" at bounding box center [612, 362] width 301 height 437
click at [552, 154] on span "4 Leann [PERSON_NAME][DATE] 日報表" at bounding box center [612, 160] width 270 height 13
drag, startPoint x: 507, startPoint y: 166, endPoint x: 575, endPoint y: 256, distance: 112.8
click at [575, 256] on div "4 Leann [PERSON_NAME][DATE] 日報表 單號 類別 項目 金額 業績 11 * 消費 3600結構卡使用 1200 1200 11 *…" at bounding box center [612, 362] width 301 height 437
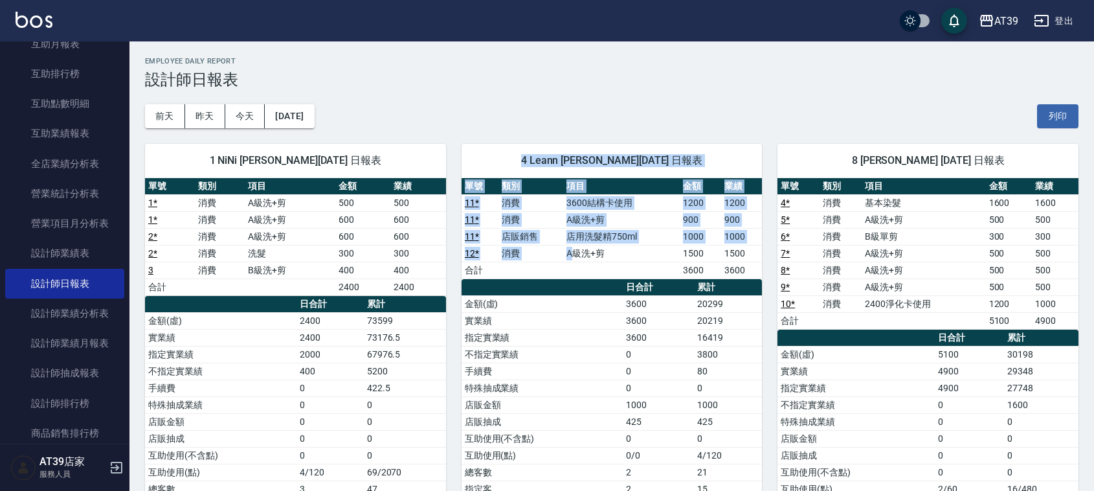
click at [575, 256] on td "A級洗+剪" at bounding box center [621, 253] width 117 height 17
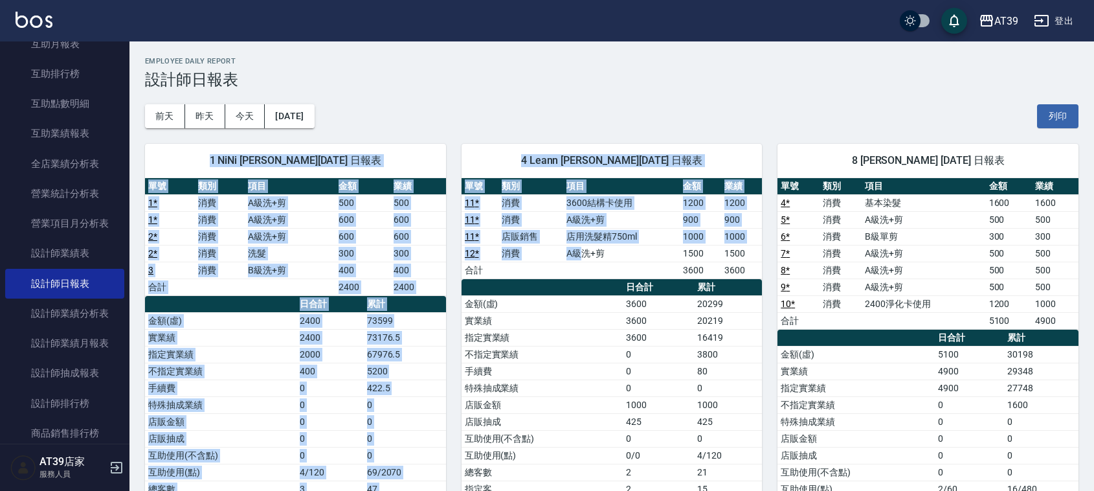
drag, startPoint x: 575, startPoint y: 256, endPoint x: 503, endPoint y: 124, distance: 151.0
click at [503, 124] on div "AT39 [DATE] 設計師日報表 列印時間： [DATE][PHONE_NUMBER]:12 Employee Daily Report 設計師日報表 […" at bounding box center [612, 343] width 965 height 605
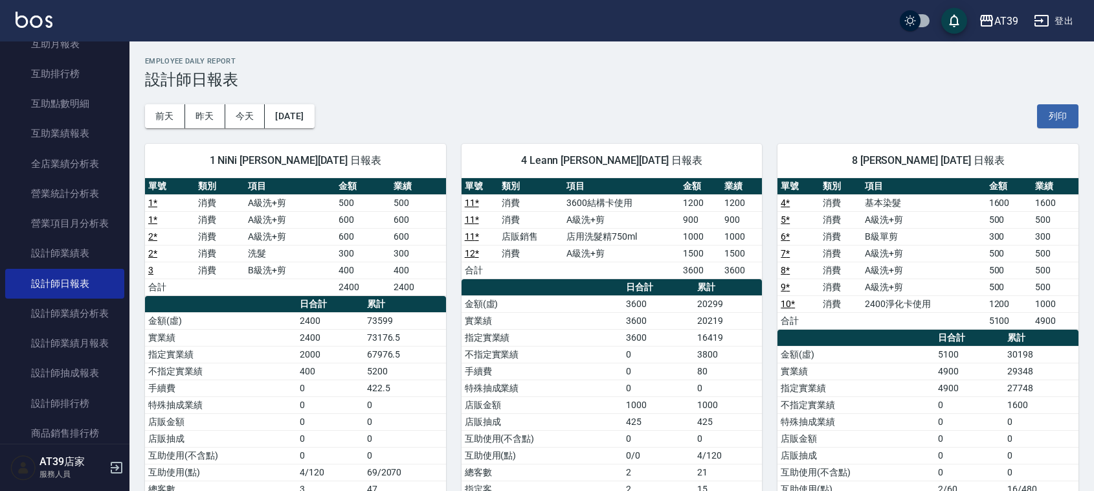
click at [503, 124] on div "[DATE] [DATE] [DATE] [DATE] 列印" at bounding box center [612, 116] width 934 height 55
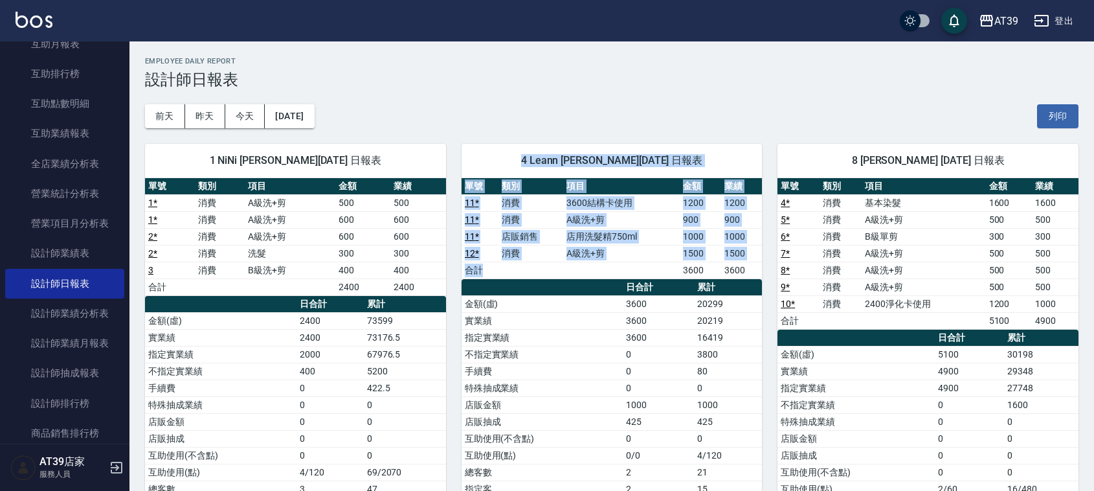
drag, startPoint x: 510, startPoint y: 152, endPoint x: 556, endPoint y: 269, distance: 125.3
click at [556, 269] on div "4 Leann [PERSON_NAME][DATE] 日報表 單號 類別 項目 金額 業績 11 * 消費 3600結構卡使用 1200 1200 11 *…" at bounding box center [612, 362] width 301 height 437
click at [556, 269] on td "a dense table" at bounding box center [531, 270] width 65 height 17
drag, startPoint x: 556, startPoint y: 269, endPoint x: 512, endPoint y: 162, distance: 115.3
click at [512, 162] on div "4 Leann [PERSON_NAME][DATE] 日報表 單號 類別 項目 金額 業績 11 * 消費 3600結構卡使用 1200 1200 11 *…" at bounding box center [612, 362] width 301 height 437
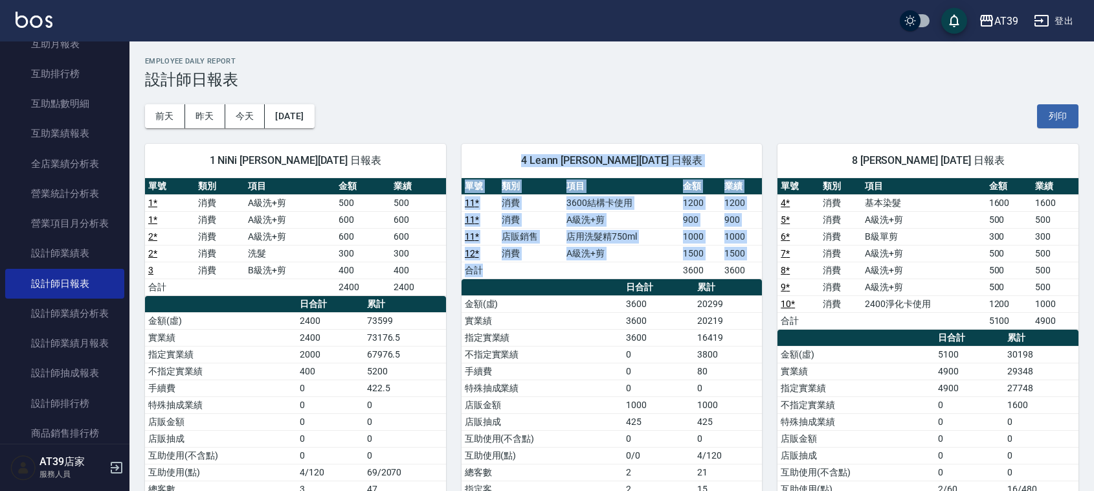
click at [512, 162] on span "4 Leann [PERSON_NAME][DATE] 日報表" at bounding box center [612, 160] width 270 height 13
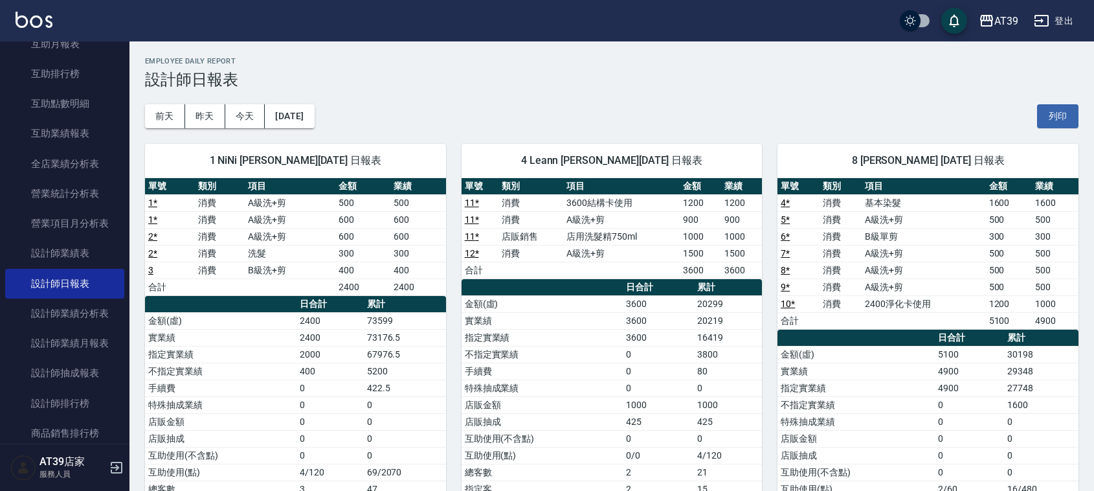
click at [52, 23] on img at bounding box center [34, 20] width 37 height 16
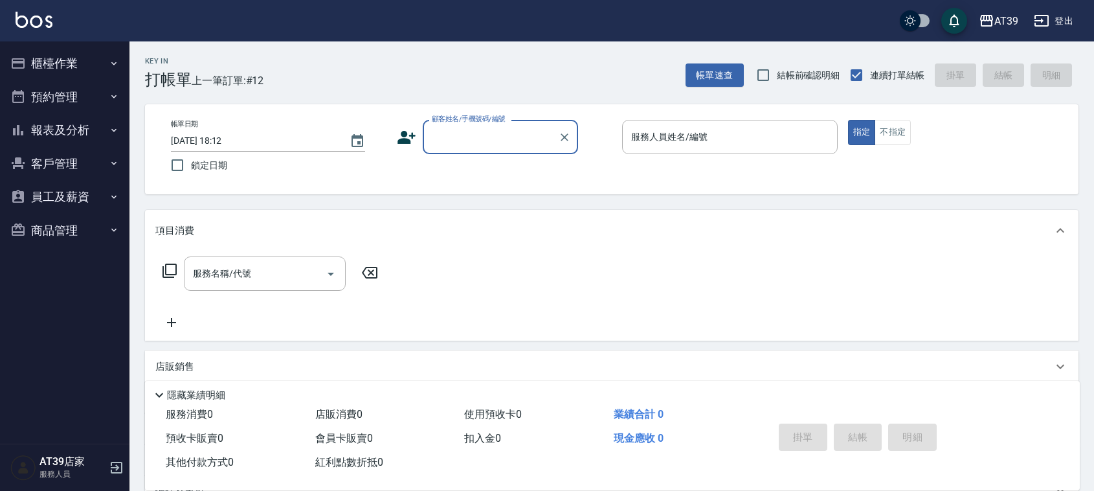
click at [444, 134] on input "顧客姓名/手機號碼/編號" at bounding box center [491, 137] width 124 height 23
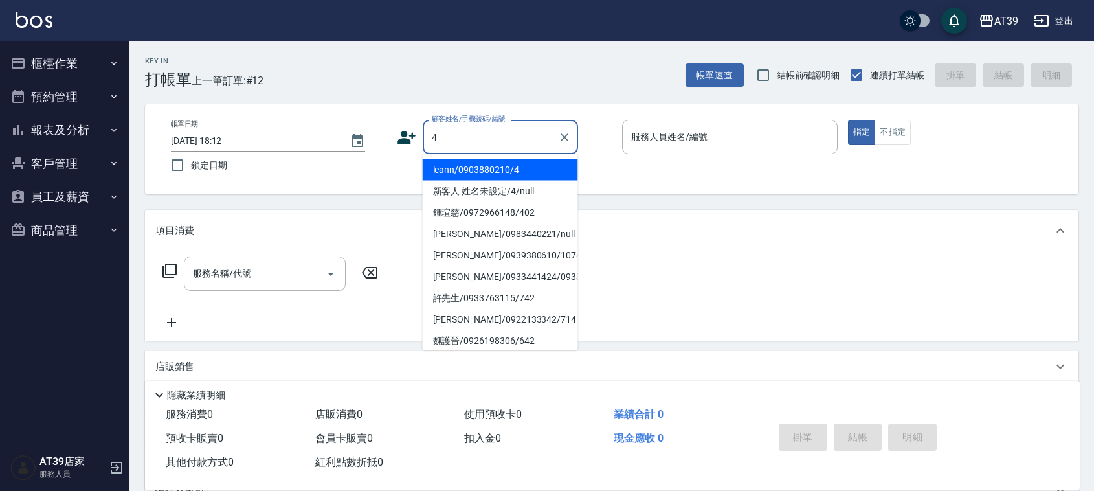
click at [467, 164] on li "leann/0903880210/4" at bounding box center [500, 169] width 155 height 21
type input "leann/0903880210/4"
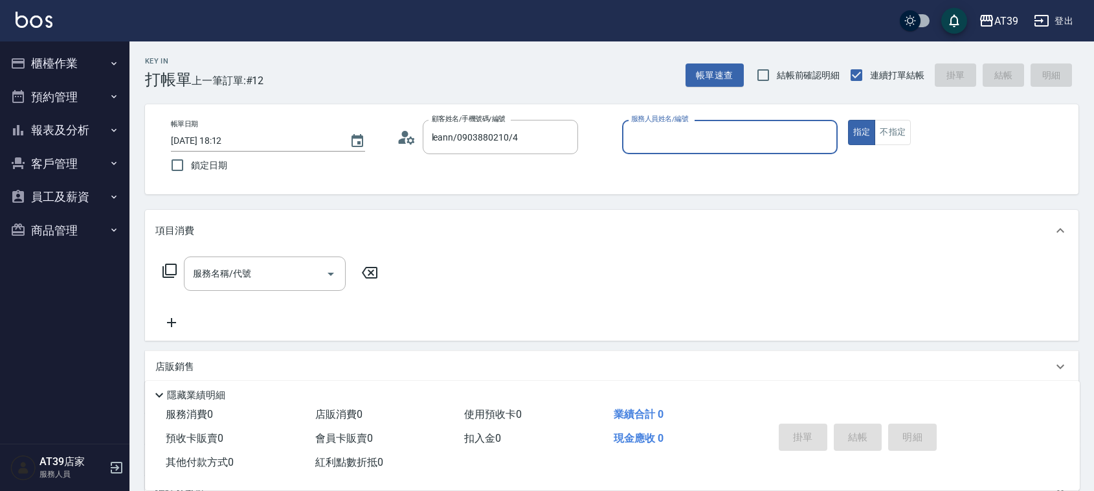
type input "Leann-4"
click at [290, 272] on input "服務名稱/代號" at bounding box center [255, 273] width 131 height 23
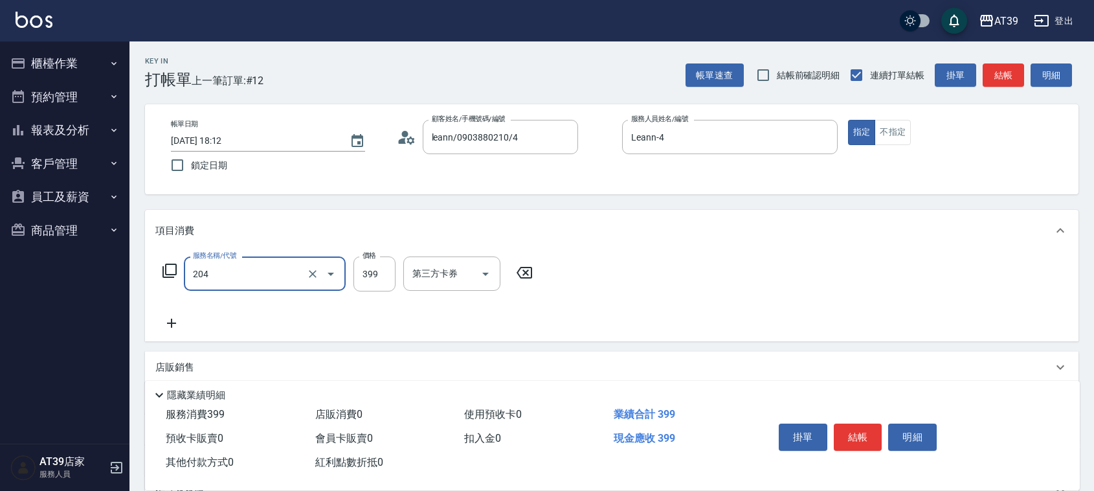
type input "A級洗+剪(204)"
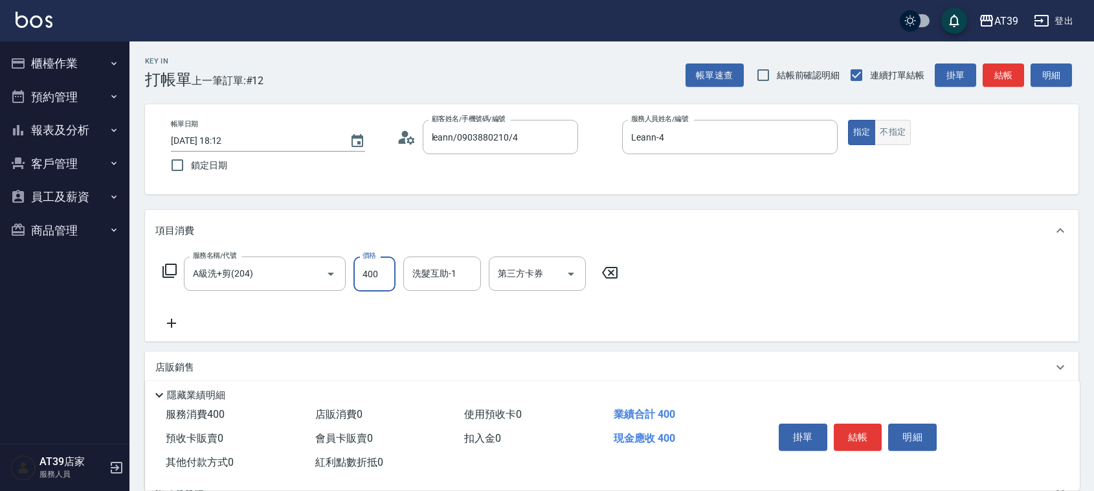
type input "400"
drag, startPoint x: 890, startPoint y: 127, endPoint x: 877, endPoint y: 141, distance: 19.3
click at [890, 127] on button "不指定" at bounding box center [893, 132] width 36 height 25
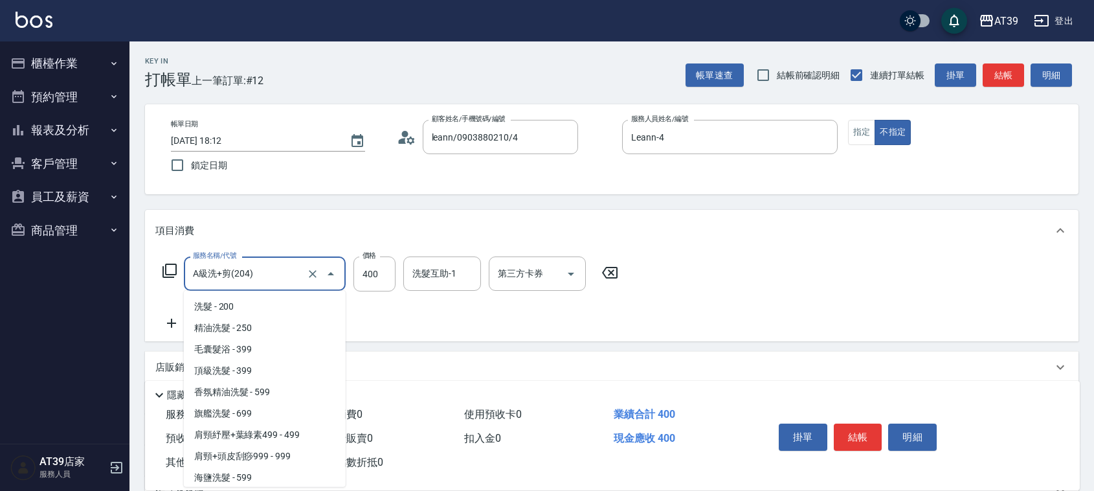
scroll to position [271, 0]
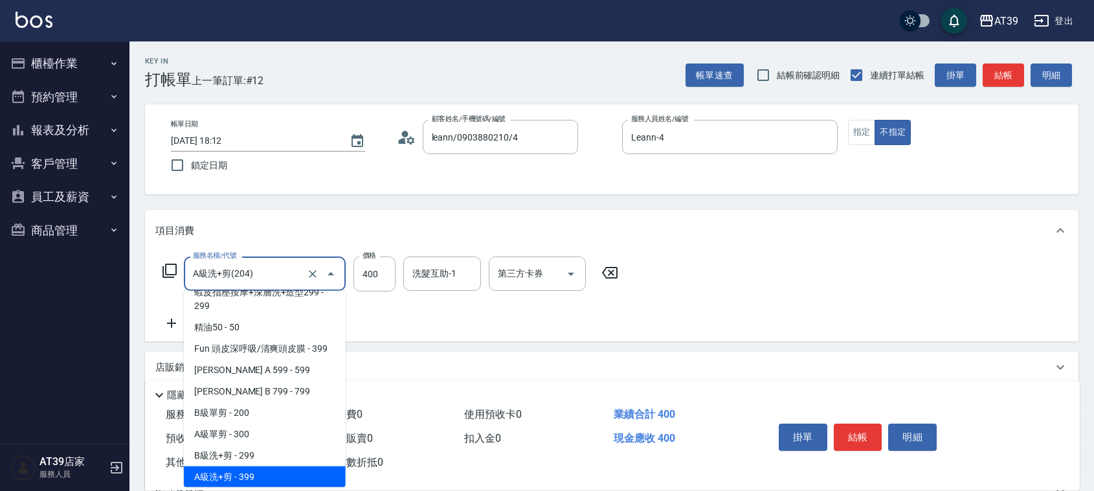
click at [298, 280] on input "A級洗+剪(204)" at bounding box center [247, 273] width 114 height 23
click at [490, 283] on div "第三方卡券" at bounding box center [537, 273] width 97 height 34
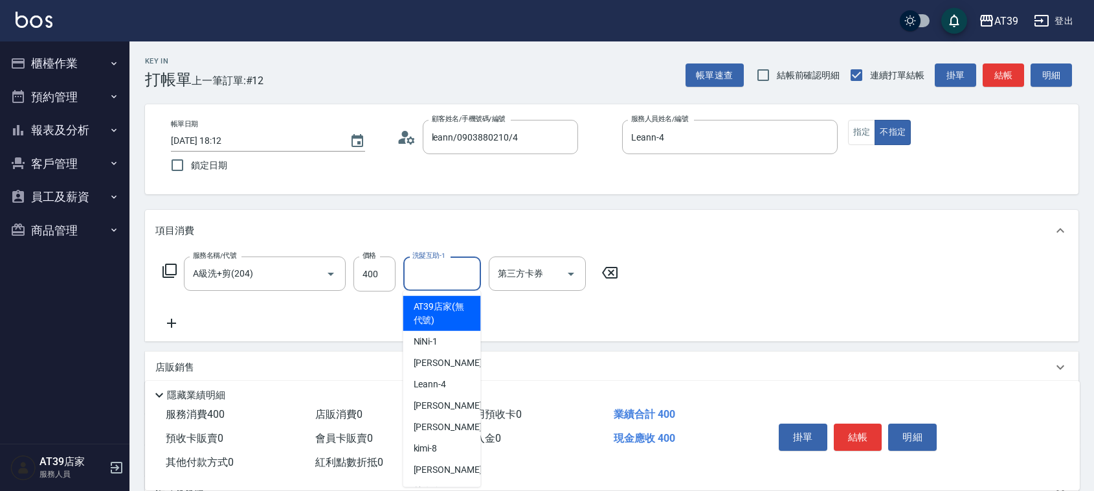
click at [449, 278] on input "洗髮互助-1" at bounding box center [442, 273] width 66 height 23
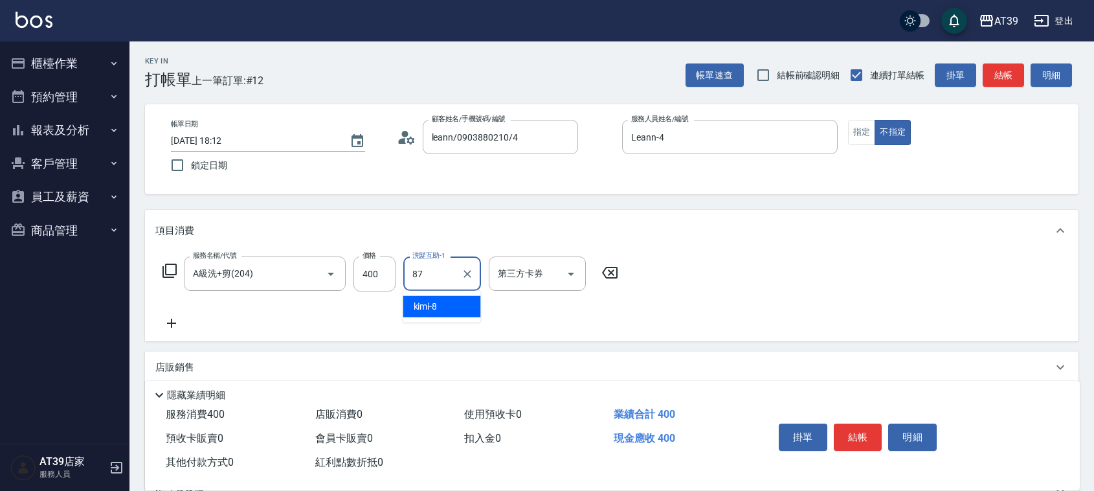
type input "饅頭-87"
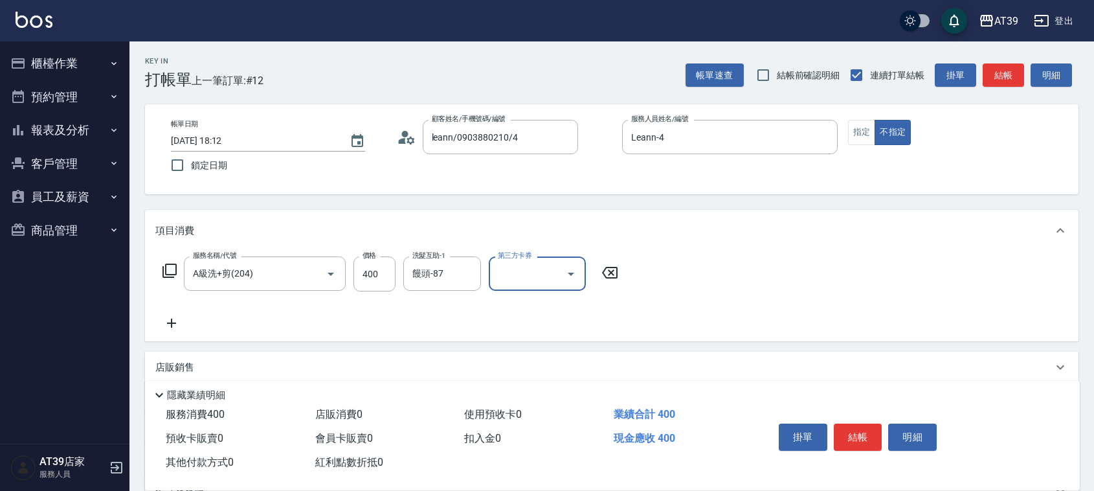
click at [876, 429] on button "結帳" at bounding box center [858, 436] width 49 height 27
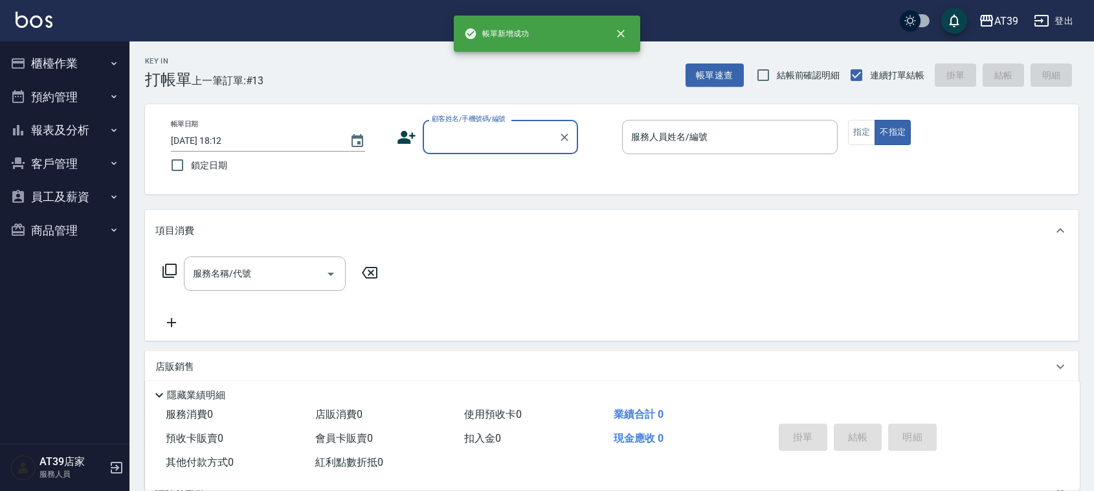
click at [94, 137] on button "報表及分析" at bounding box center [64, 130] width 119 height 34
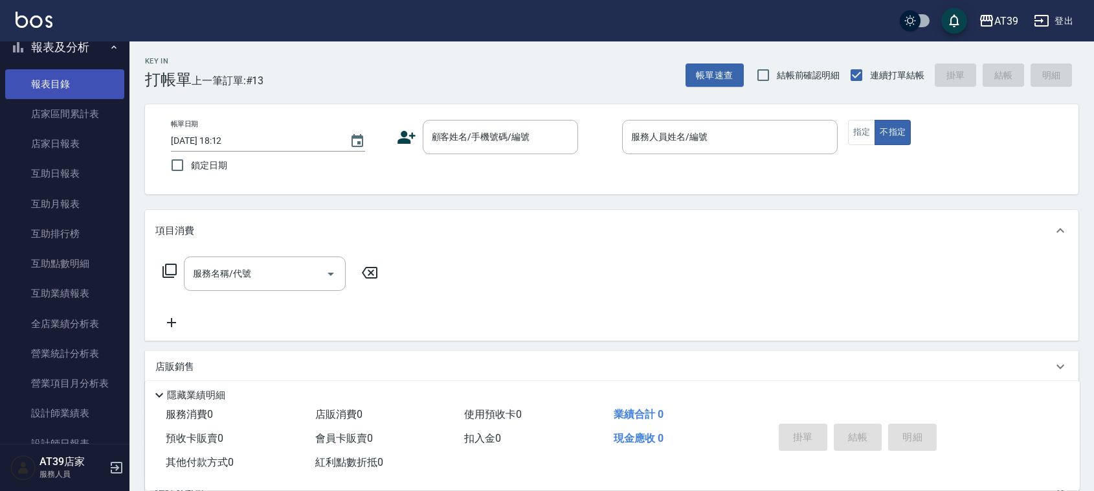
scroll to position [243, 0]
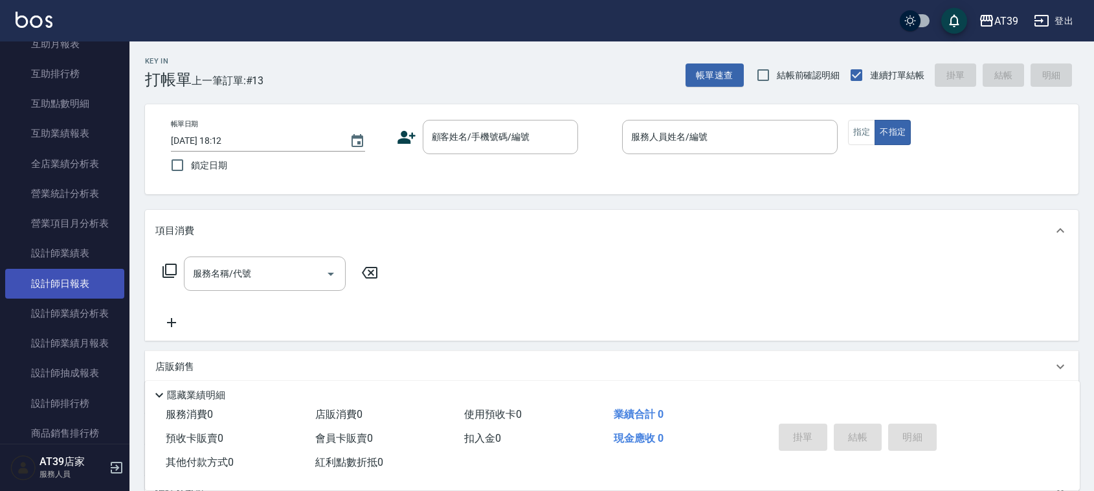
click at [83, 291] on link "設計師日報表" at bounding box center [64, 284] width 119 height 30
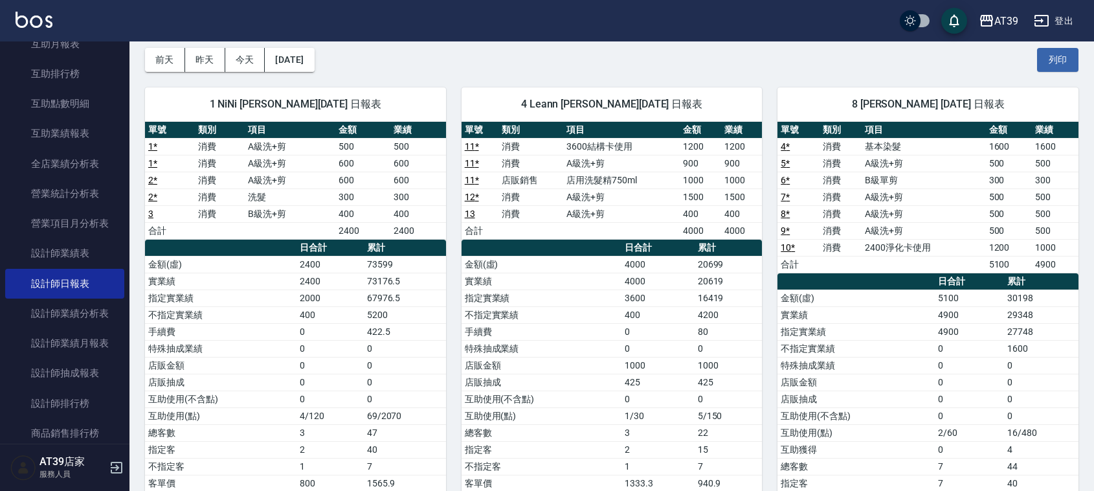
scroll to position [81, 0]
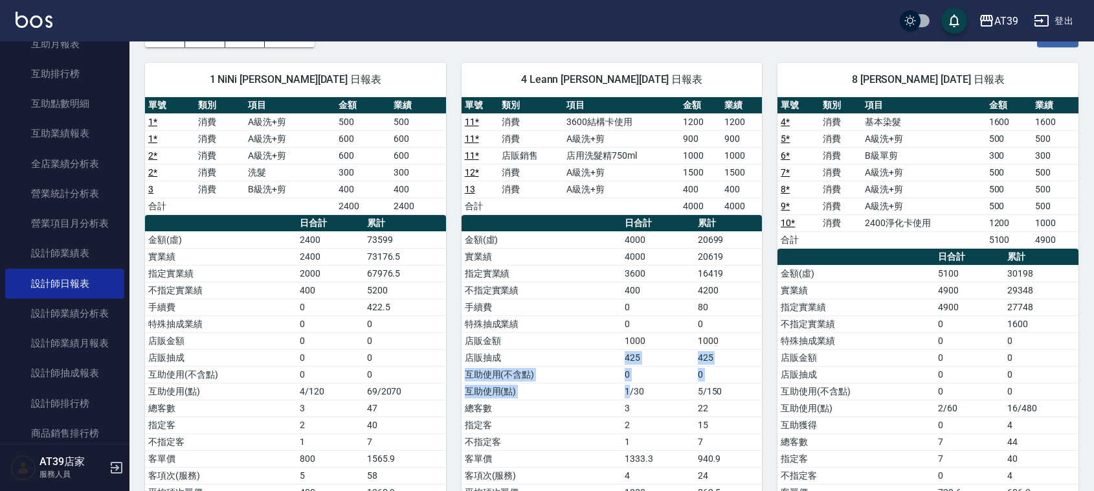
drag, startPoint x: 630, startPoint y: 399, endPoint x: 625, endPoint y: 364, distance: 35.3
click at [625, 364] on tbody "金額(虛) 4000 20699 實業績 4000 20619 指定實業績 3600 16419 不指定實業績 400 4200 手續費 0 80 特殊抽成業…" at bounding box center [612, 365] width 301 height 269
click at [624, 360] on td "425" at bounding box center [658, 357] width 73 height 17
drag, startPoint x: 637, startPoint y: 403, endPoint x: 664, endPoint y: 400, distance: 27.4
click at [664, 400] on tbody "金額(虛) 4000 20699 實業績 4000 20619 指定實業績 3600 16419 不指定實業績 400 4200 手續費 0 80 特殊抽成業…" at bounding box center [612, 365] width 301 height 269
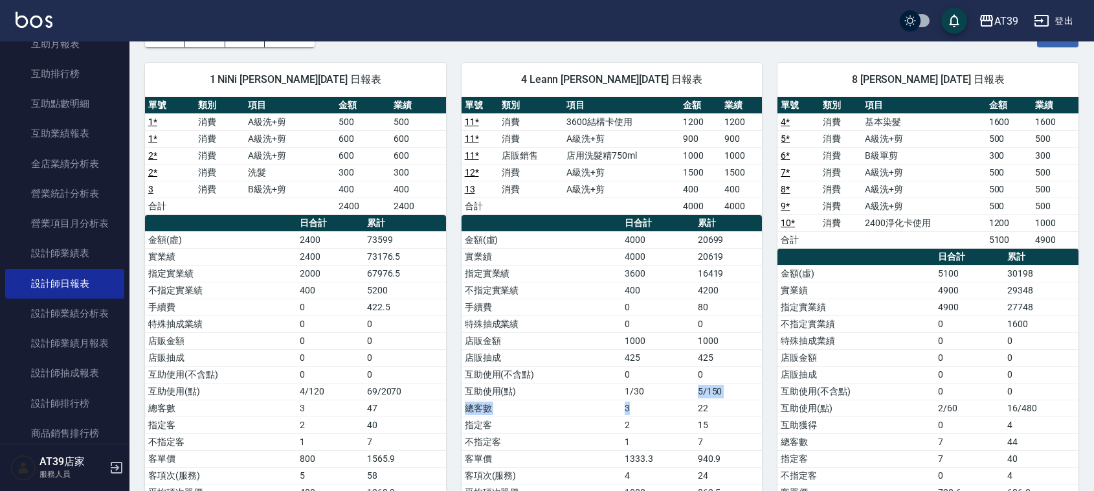
click at [664, 400] on td "1/30" at bounding box center [658, 391] width 73 height 17
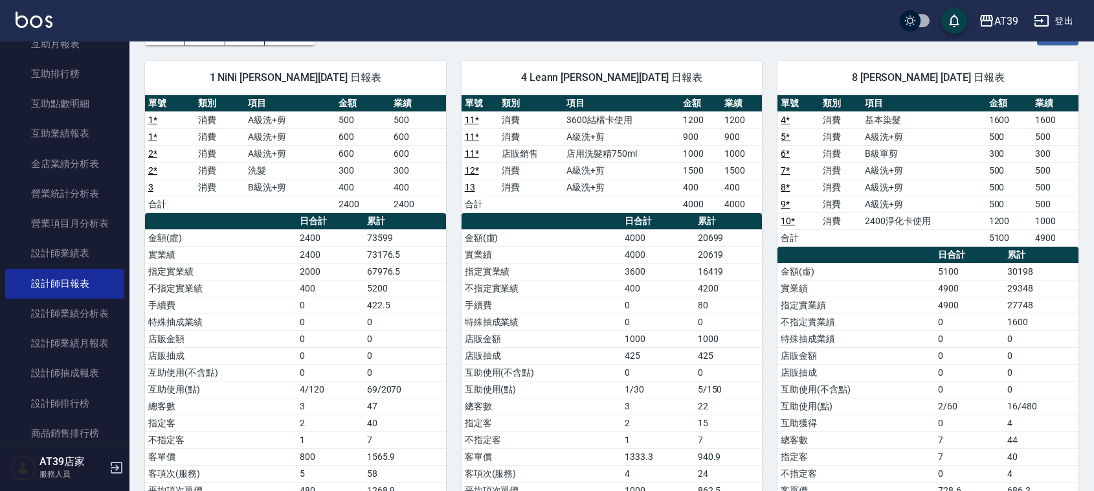
scroll to position [0, 0]
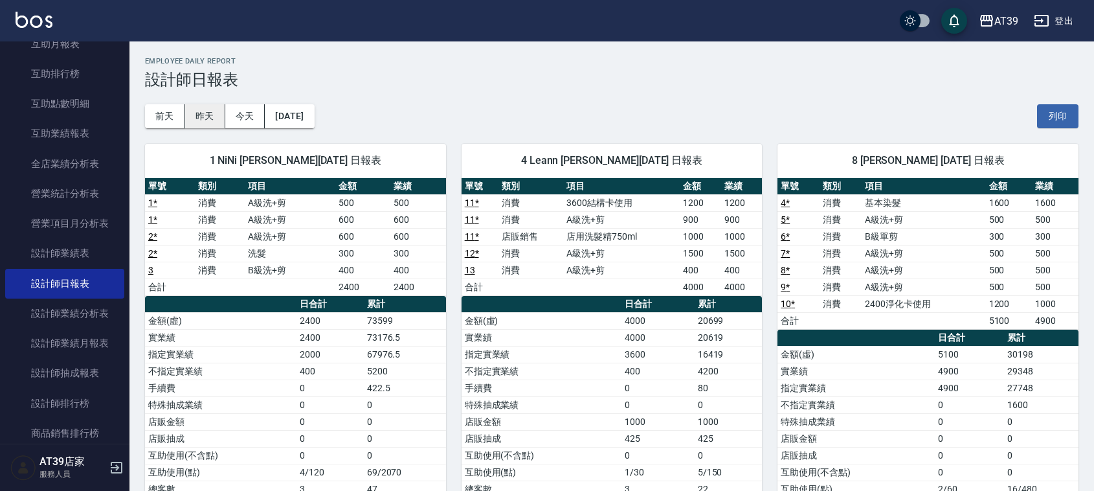
click at [220, 113] on button "昨天" at bounding box center [205, 116] width 40 height 24
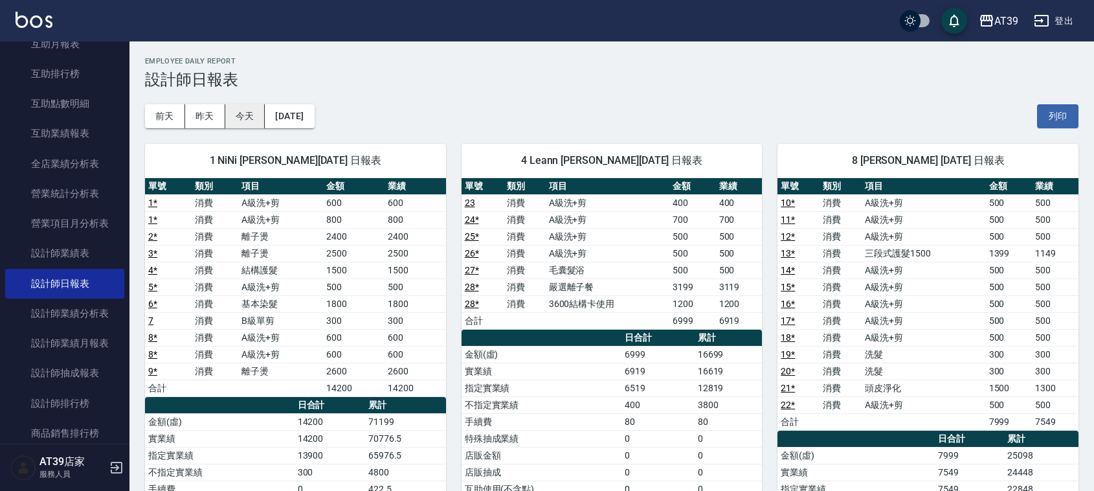
click at [251, 107] on button "今天" at bounding box center [245, 116] width 40 height 24
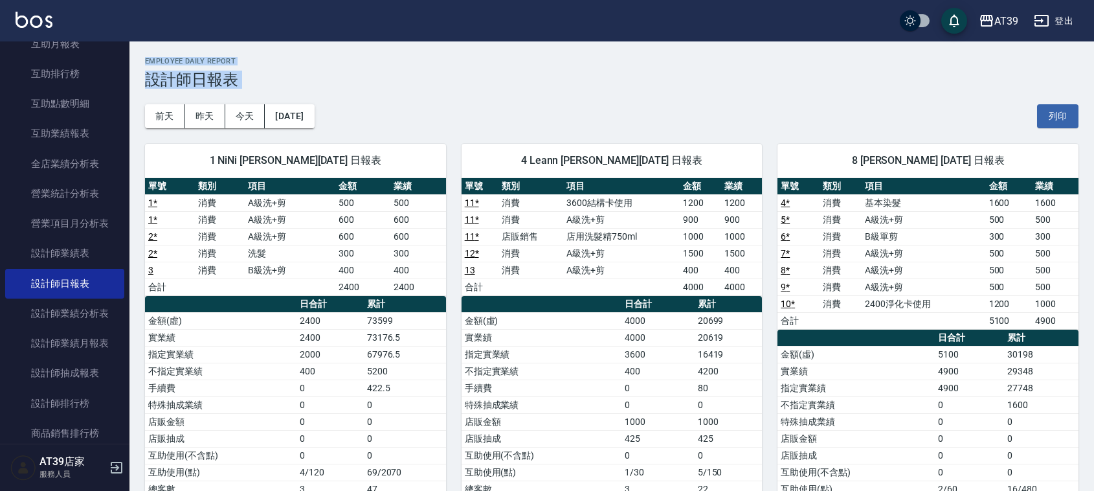
drag, startPoint x: 143, startPoint y: 62, endPoint x: 234, endPoint y: 91, distance: 96.0
click at [234, 91] on div "AT39 [DATE] 設計師日報表 列印時間： [DATE][PHONE_NUMBER]:13 Employee Daily Report 設計師日報表 […" at bounding box center [612, 343] width 965 height 605
click at [234, 91] on div "[DATE] [DATE] [DATE] [DATE] 列印" at bounding box center [612, 116] width 934 height 55
drag, startPoint x: 232, startPoint y: 89, endPoint x: 157, endPoint y: 65, distance: 78.4
click at [157, 65] on div "AT39 [DATE] 設計師日報表 列印時間： [DATE][PHONE_NUMBER]:13 Employee Daily Report 設計師日報表 […" at bounding box center [612, 343] width 965 height 605
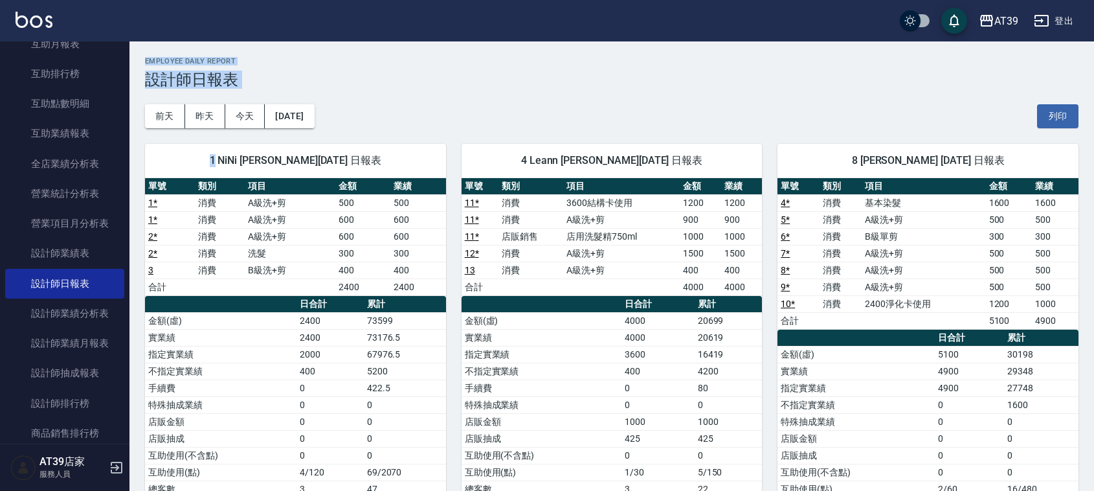
click at [157, 65] on h2 "Employee Daily Report" at bounding box center [612, 61] width 934 height 8
drag, startPoint x: 147, startPoint y: 56, endPoint x: 214, endPoint y: 89, distance: 74.7
click at [214, 89] on div "AT39 [DATE] 設計師日報表 列印時間： [DATE][PHONE_NUMBER]:13 Employee Daily Report 設計師日報表 […" at bounding box center [612, 343] width 965 height 605
click at [214, 89] on div "[DATE] [DATE] [DATE] [DATE] 列印" at bounding box center [612, 116] width 934 height 55
drag, startPoint x: 214, startPoint y: 91, endPoint x: 150, endPoint y: 44, distance: 78.7
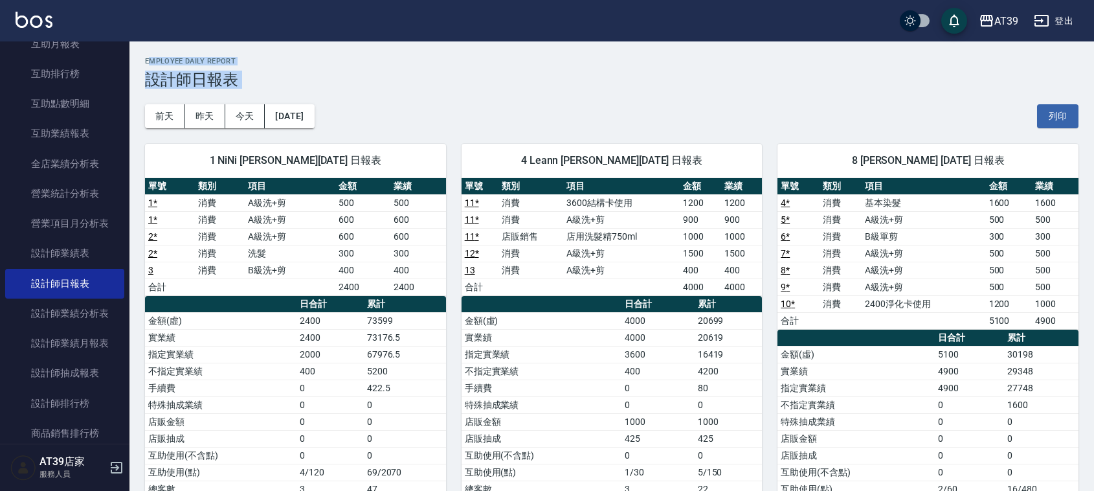
click at [150, 44] on div "AT39 [DATE] 設計師日報表 列印時間： [DATE][PHONE_NUMBER]:13 Employee Daily Report 設計師日報表 […" at bounding box center [612, 343] width 965 height 605
drag, startPoint x: 147, startPoint y: 55, endPoint x: 231, endPoint y: 91, distance: 91.7
click at [231, 91] on div "AT39 [DATE] 設計師日報表 列印時間： [DATE][PHONE_NUMBER]:13 Employee Daily Report 設計師日報表 […" at bounding box center [612, 343] width 965 height 605
click at [231, 92] on div "[DATE] [DATE] [DATE] [DATE] 列印" at bounding box center [612, 116] width 934 height 55
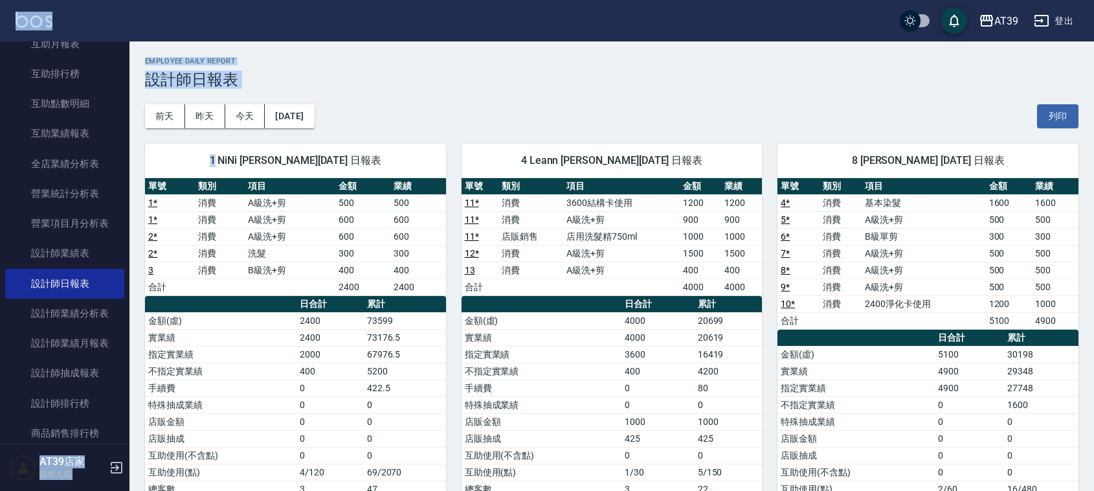
drag, startPoint x: 231, startPoint y: 92, endPoint x: 160, endPoint y: 37, distance: 90.0
click at [160, 37] on div "AT39 登出 櫃檯作業 打帳單 帳單列表 現金收支登錄 每日結帳 排班表 現場電腦打卡 預約管理 預約管理 單日預約紀錄 單週預約紀錄 報表及分析 報表目錄…" at bounding box center [547, 323] width 1094 height 647
click at [160, 37] on div "AT39 登出" at bounding box center [547, 20] width 1094 height 41
drag, startPoint x: 160, startPoint y: 37, endPoint x: 196, endPoint y: 98, distance: 71.4
click at [196, 98] on div "AT39 登出 櫃檯作業 打帳單 帳單列表 現金收支登錄 每日結帳 排班表 現場電腦打卡 預約管理 預約管理 單日預約紀錄 單週預約紀錄 報表及分析 報表目錄…" at bounding box center [547, 323] width 1094 height 647
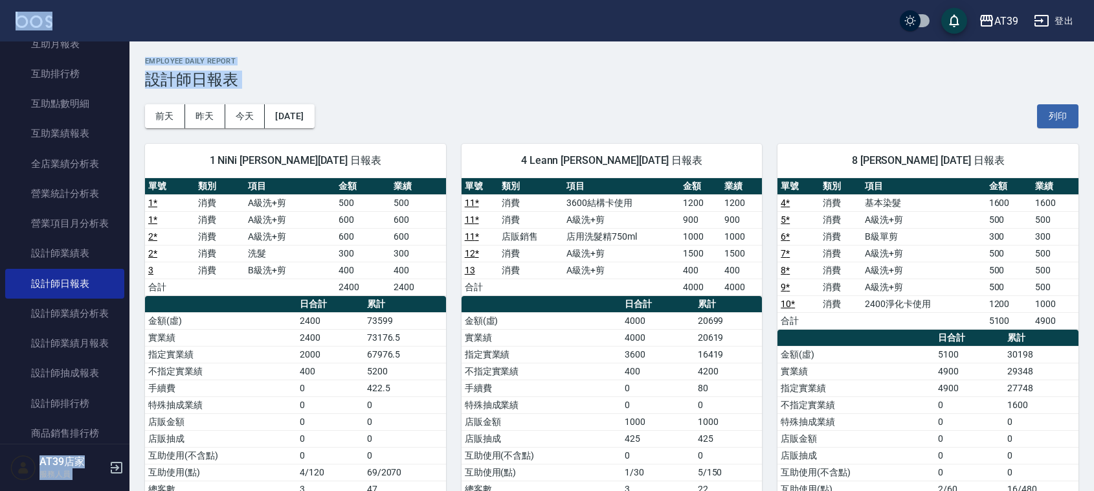
click at [160, 52] on div "AT39 [DATE] 設計師日報表 列印時間： [DATE][PHONE_NUMBER]:13 Employee Daily Report 設計師日報表 […" at bounding box center [612, 343] width 965 height 605
click at [688, 154] on span "4 Leann [PERSON_NAME][DATE] 日報表" at bounding box center [612, 160] width 270 height 13
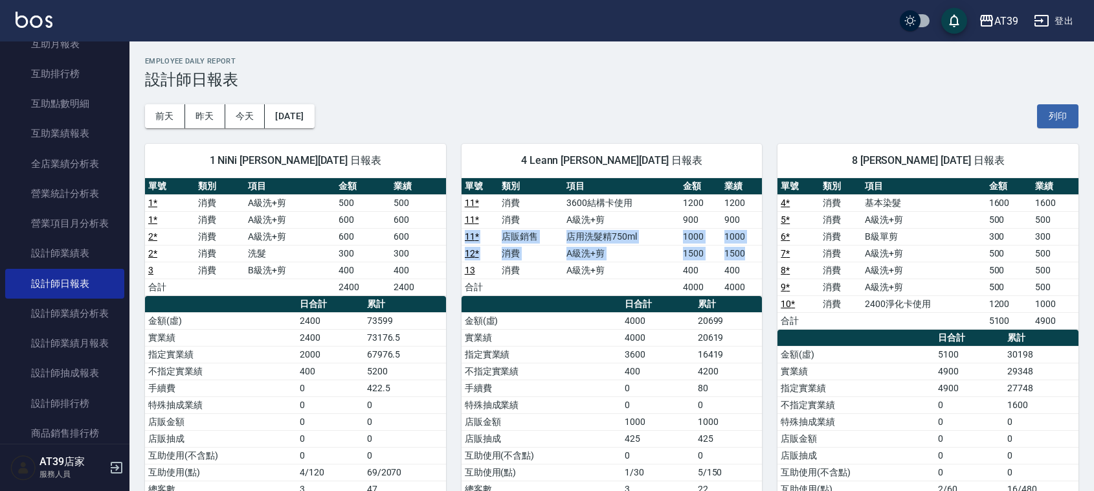
drag, startPoint x: 745, startPoint y: 218, endPoint x: 745, endPoint y: 253, distance: 35.0
click at [745, 253] on tbody "11 * 消費 3600結構卡使用 1200 1200 11 * 消費 A級洗+剪 900 900 11 * 店販銷售 店用洗髮精750ml 1000 100…" at bounding box center [612, 244] width 301 height 101
click at [745, 253] on td "1500" at bounding box center [741, 253] width 41 height 17
drag, startPoint x: 745, startPoint y: 253, endPoint x: 719, endPoint y: 221, distance: 41.4
click at [719, 221] on tbody "11 * 消費 3600結構卡使用 1200 1200 11 * 消費 A級洗+剪 900 900 11 * 店販銷售 店用洗髮精750ml 1000 100…" at bounding box center [612, 244] width 301 height 101
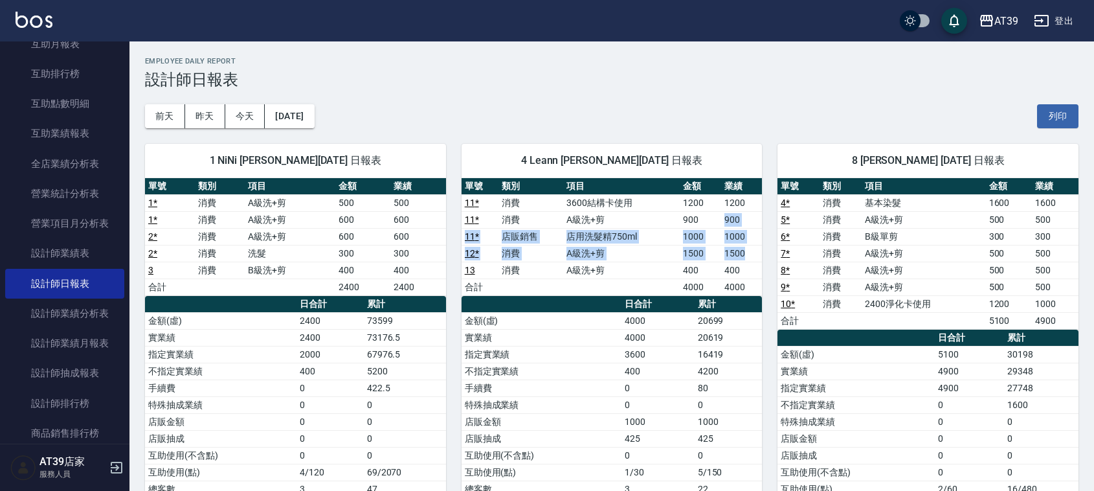
click at [719, 221] on td "900" at bounding box center [700, 219] width 41 height 17
click at [477, 196] on td "11 *" at bounding box center [481, 202] width 38 height 17
click at [477, 197] on link "11 *" at bounding box center [472, 202] width 14 height 10
click at [499, 115] on div "[DATE] [DATE] [DATE] [DATE] 列印" at bounding box center [612, 116] width 934 height 55
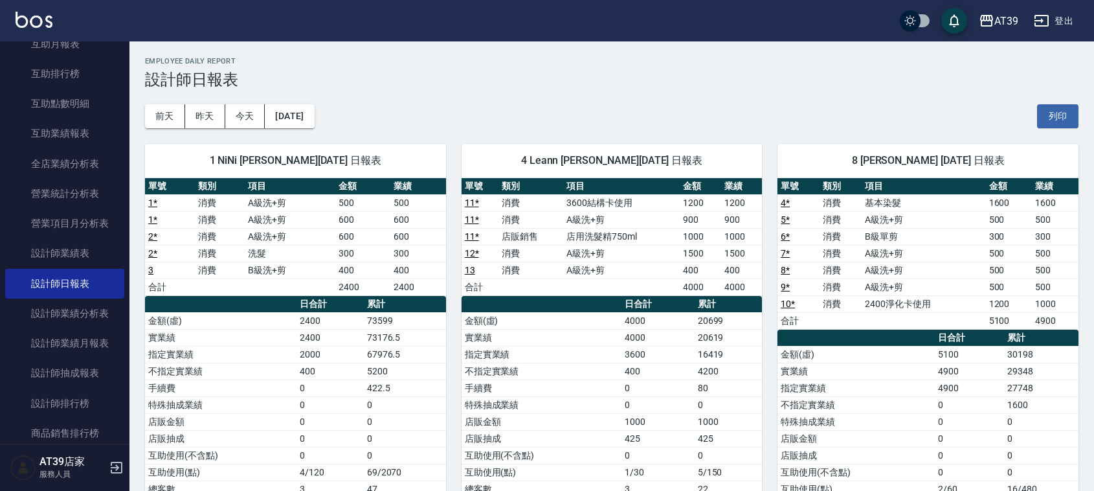
click at [327, 73] on h3 "設計師日報表" at bounding box center [612, 80] width 934 height 18
click at [25, 24] on img at bounding box center [34, 20] width 37 height 16
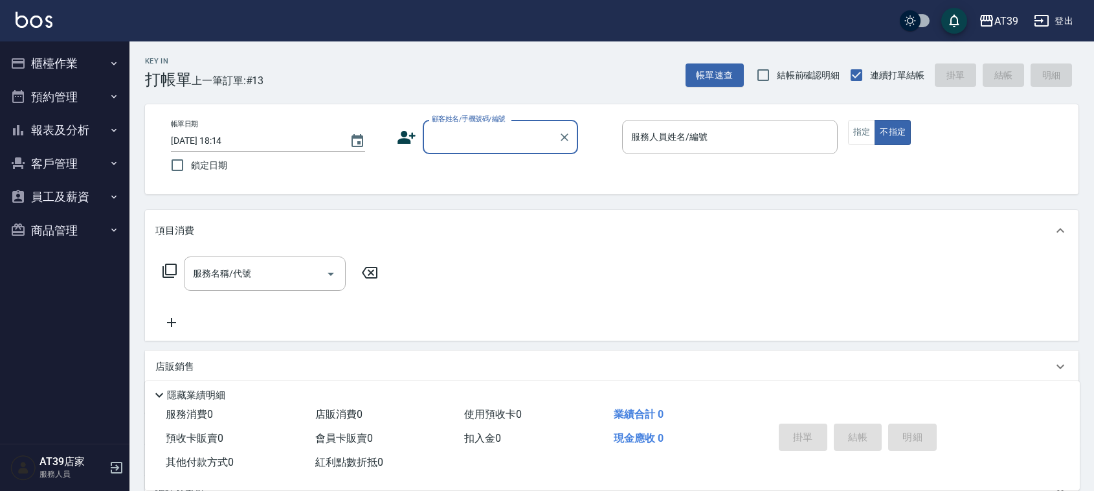
drag, startPoint x: 25, startPoint y: 24, endPoint x: 4, endPoint y: 0, distance: 31.7
click at [4, 0] on div "AT39 登出" at bounding box center [547, 20] width 1094 height 41
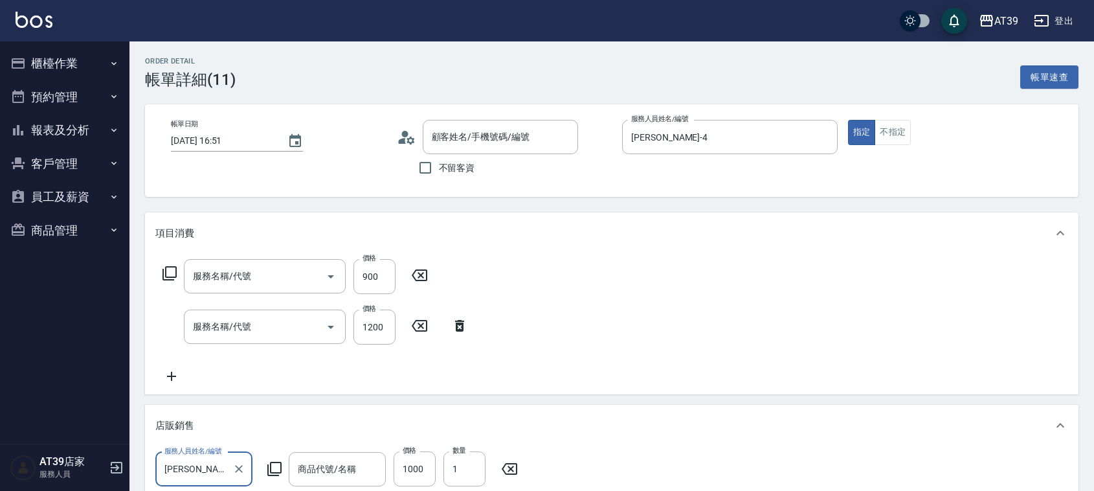
type input "[DATE] 16:51"
type input "Leann-4"
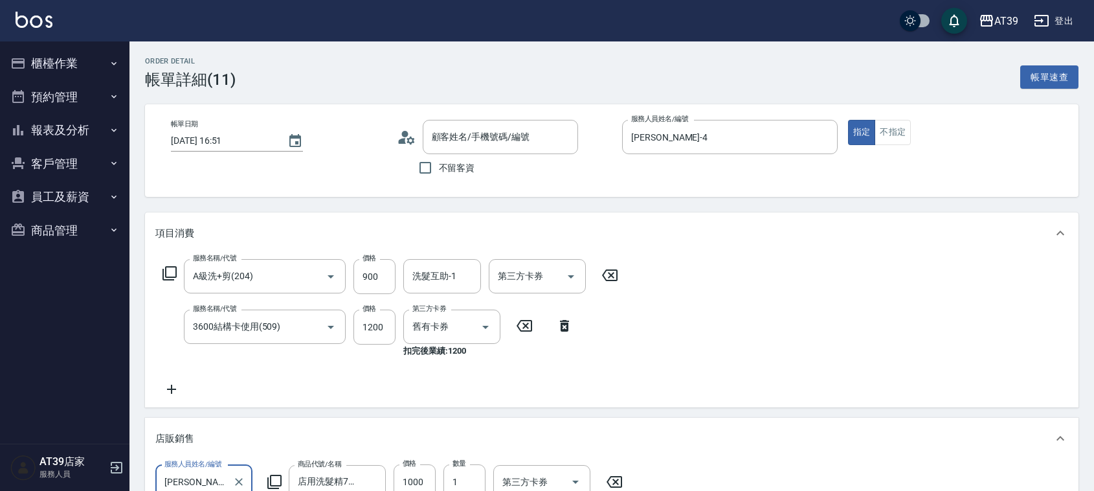
type input "A級洗+剪(204)"
type input "3600結構卡使用(509)"
type input "店用洗髮精750ml"
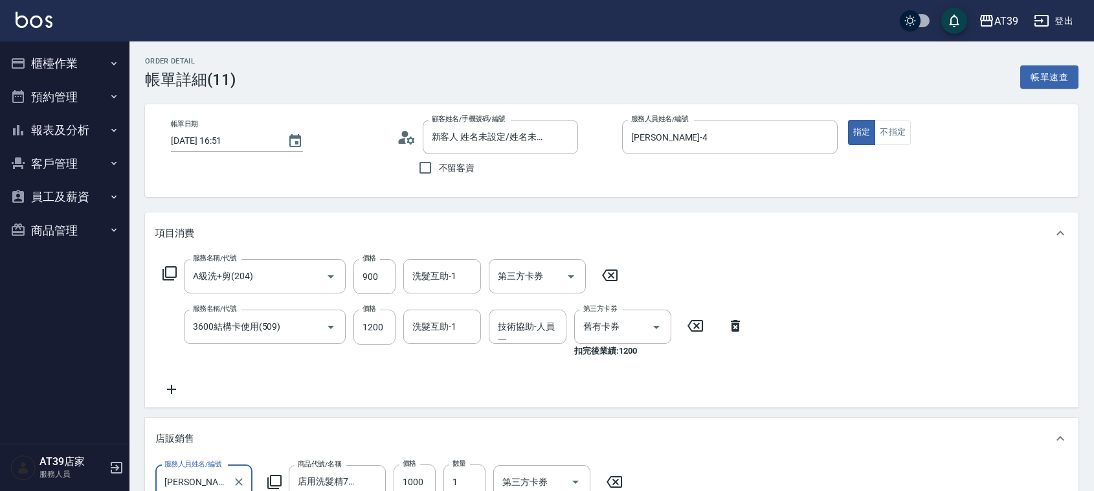
type input "新客人 姓名未設定/姓名未設定/新客人 姓名未設00定/新客人 姓名未設定/010000/null/null/null/null"
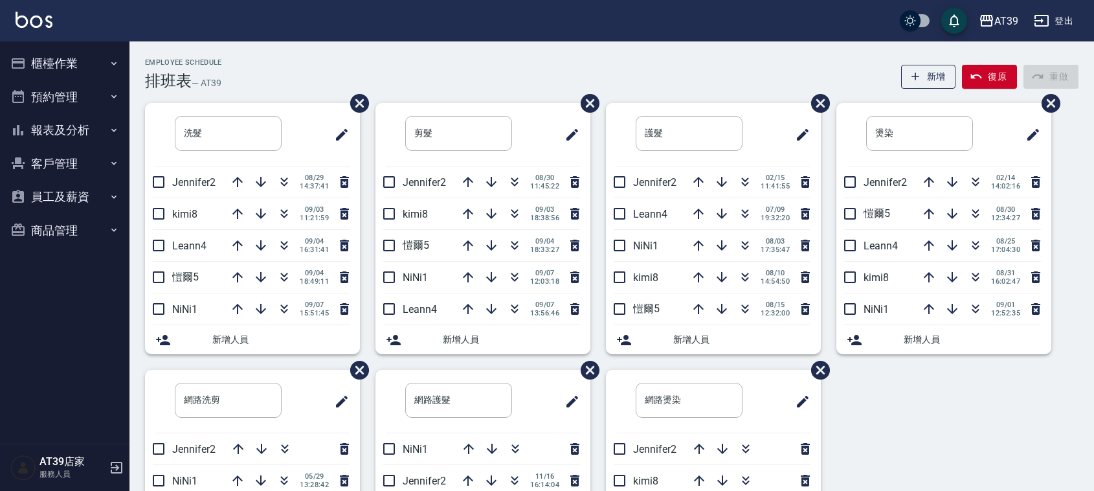
click at [620, 45] on div "Employee Schedule 排班表 — AT39 新增 復原 重做 洗髮 ​ Jennifer2 08/29 14:37:41 kimi8 09/03…" at bounding box center [612, 341] width 965 height 600
click at [515, 208] on icon "button" at bounding box center [515, 214] width 16 height 16
click at [510, 238] on icon "button" at bounding box center [515, 246] width 16 height 16
